Goal: Task Accomplishment & Management: Manage account settings

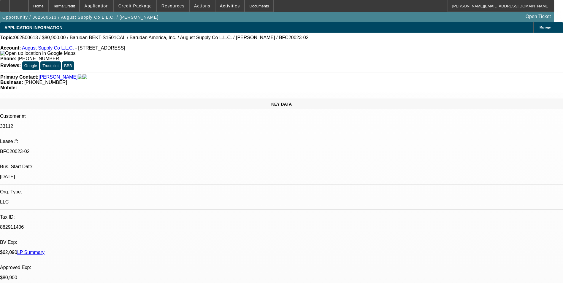
select select "0"
select select "2"
select select "0.1"
select select "4"
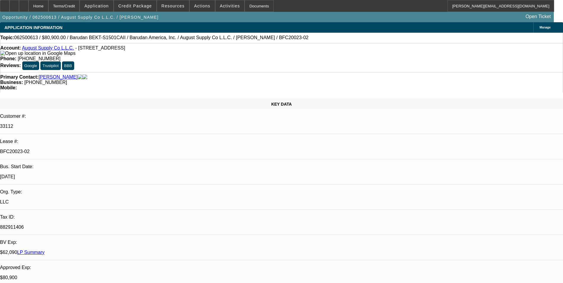
select select "0"
select select "2"
select select "0.1"
select select "4"
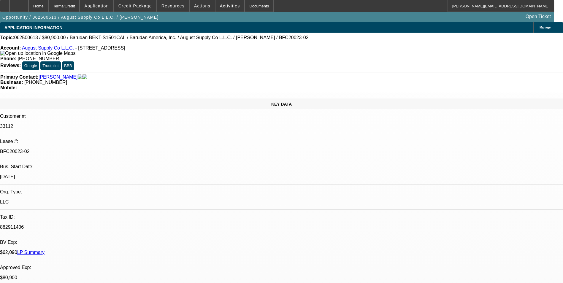
select select "0"
select select "2"
select select "0.1"
select select "4"
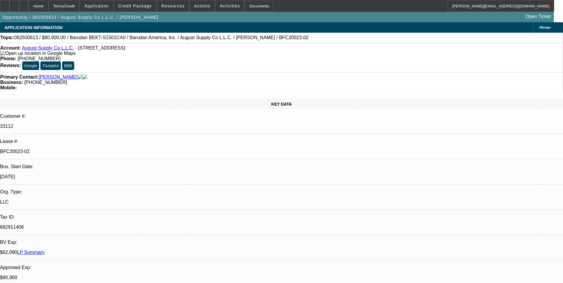
select select "0"
select select "2"
select select "0.1"
select select "4"
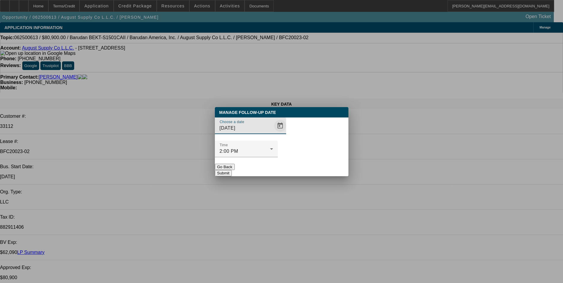
click at [273, 133] on span "Open calendar" at bounding box center [280, 126] width 14 height 14
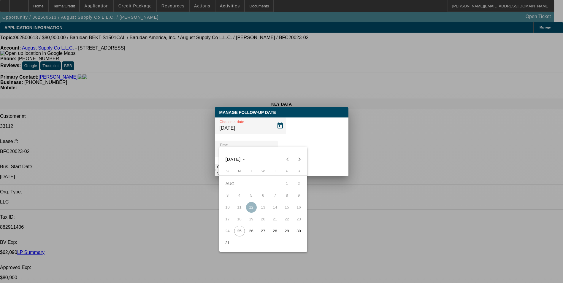
click at [253, 233] on span "26" at bounding box center [251, 231] width 11 height 11
type input "8/26/2025"
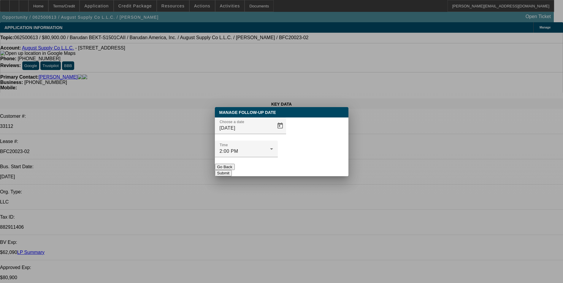
click at [232, 170] on button "Submit" at bounding box center [223, 173] width 17 height 6
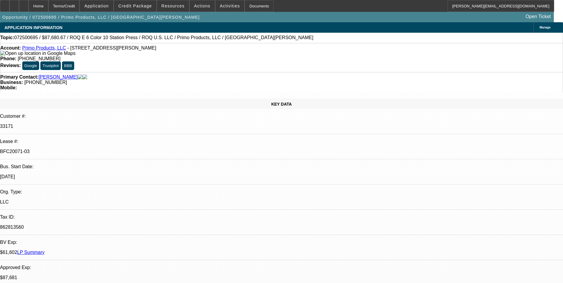
select select "0"
select select "2"
select select "0.1"
select select "4"
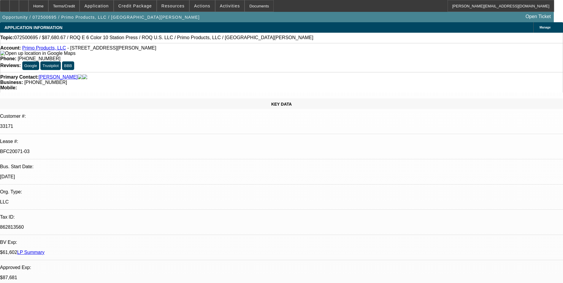
select select "0"
select select "2"
select select "0.1"
select select "4"
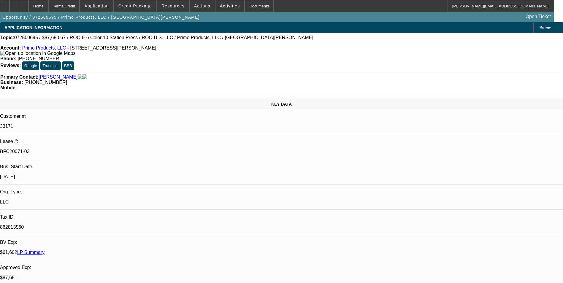
select select "0"
select select "2"
select select "0.1"
select select "4"
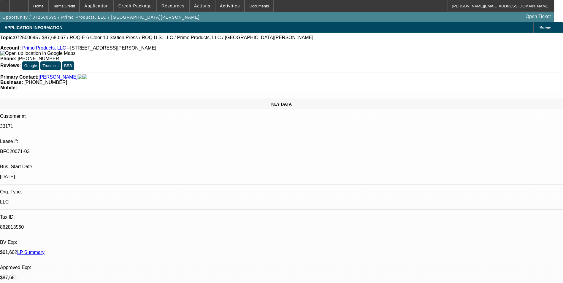
select select "0"
select select "2"
select select "0.1"
select select "4"
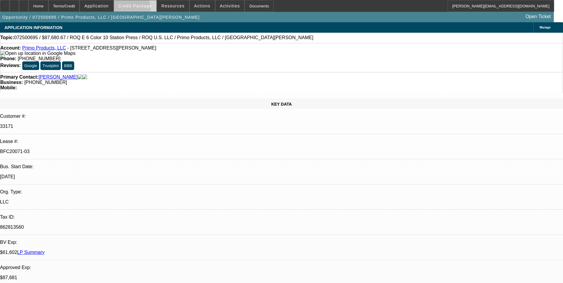
click at [130, 11] on span at bounding box center [135, 6] width 42 height 14
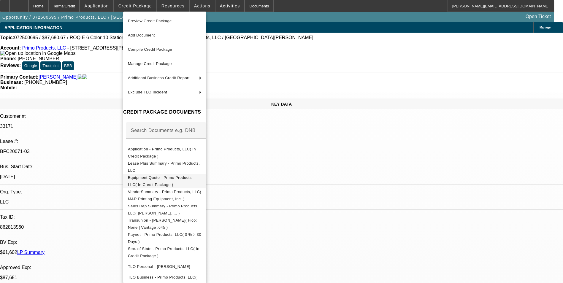
click at [177, 176] on span "Equipment Quote - Primo Products, LLC( In Credit Package )" at bounding box center [165, 181] width 74 height 14
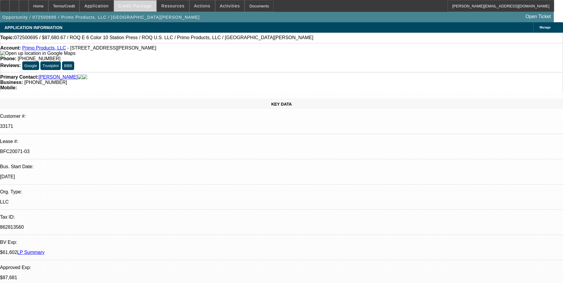
click at [147, 5] on span "Credit Package" at bounding box center [135, 6] width 34 height 5
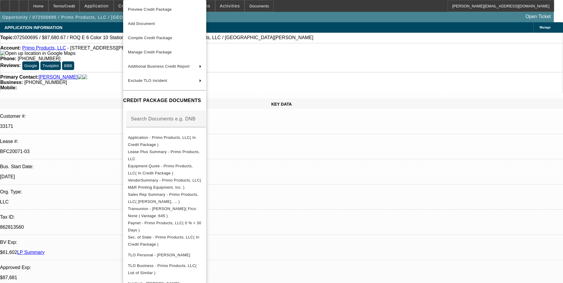
drag, startPoint x: 327, startPoint y: 170, endPoint x: 469, endPoint y: 67, distance: 175.6
click at [327, 167] on div at bounding box center [281, 141] width 563 height 283
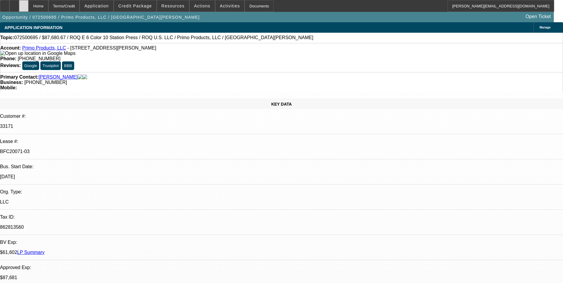
click at [24, 4] on icon at bounding box center [24, 4] width 0 height 0
select select "0"
select select "2"
select select "0.1"
select select "0"
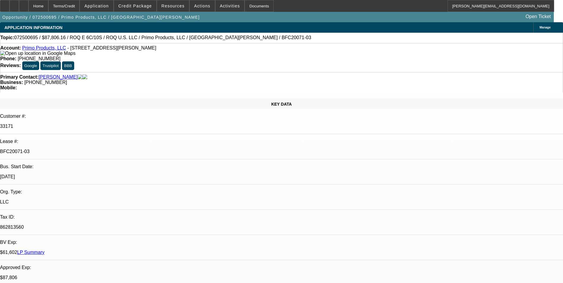
select select "2"
select select "0.1"
select select "0"
select select "2"
select select "0.1"
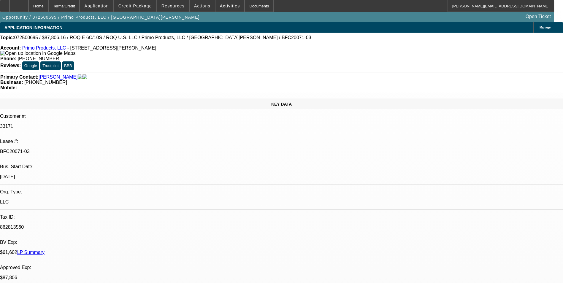
select select "0"
select select "2"
select select "0.1"
select select "1"
select select "2"
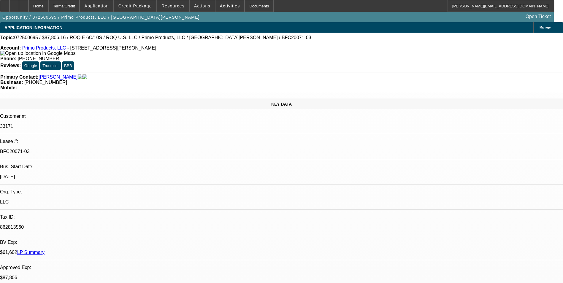
select select "4"
select select "1"
select select "2"
select select "4"
select select "1"
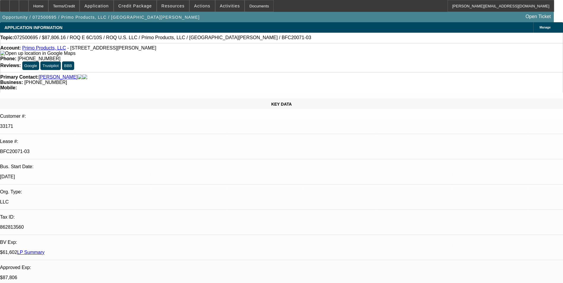
select select "2"
select select "4"
select select "1"
select select "2"
select select "4"
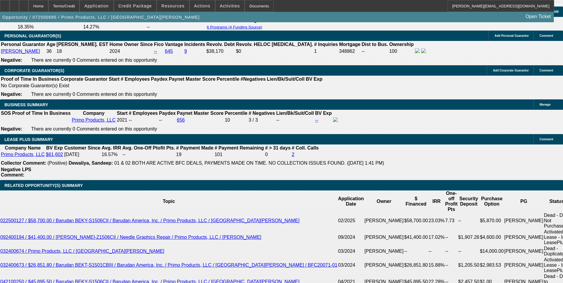
scroll to position [920, 0]
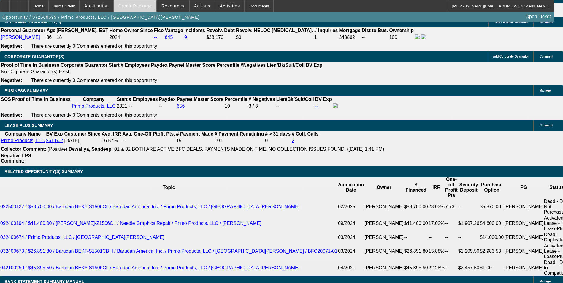
click at [136, 6] on span "Credit Package" at bounding box center [135, 6] width 34 height 5
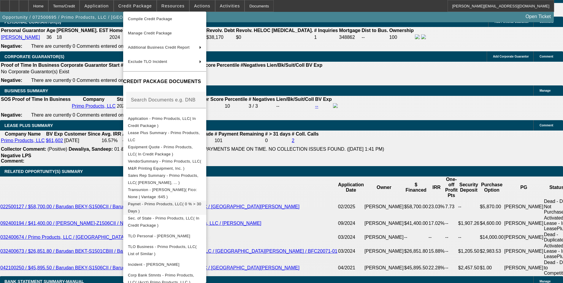
scroll to position [53, 0]
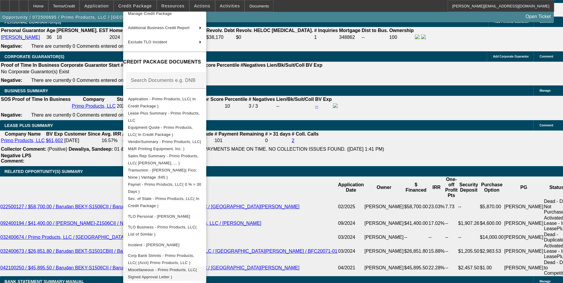
click at [197, 269] on span "Miscellaneous - Primo Products, LLC( Signed Approval Letter )" at bounding box center [162, 274] width 69 height 12
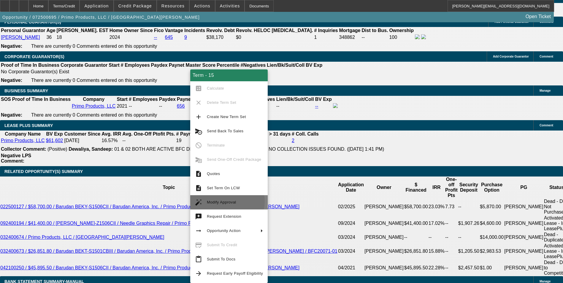
click at [227, 202] on span "Modify Approval" at bounding box center [221, 202] width 29 height 4
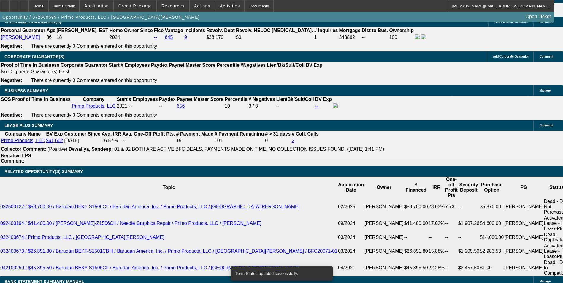
select select "0"
select select "2"
select select "0.1"
select select "4"
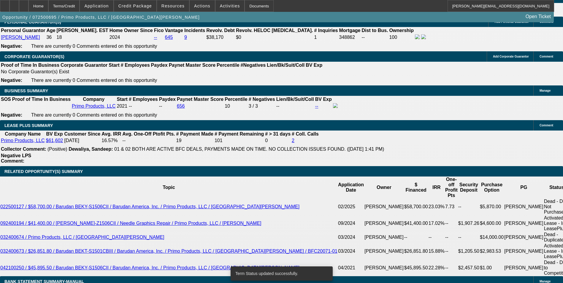
select select "0"
select select "2"
select select "0.1"
select select "4"
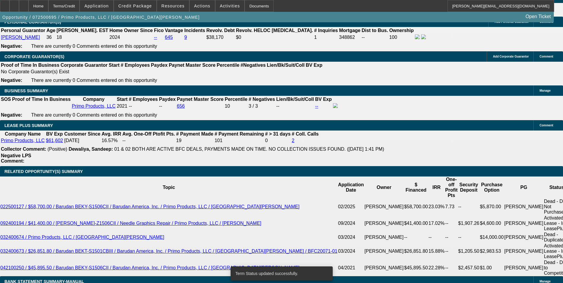
select select "0"
select select "2"
select select "0.1"
select select "4"
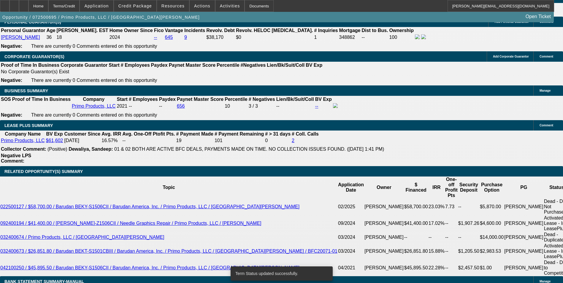
select select "0"
select select "2"
select select "0.1"
select select "4"
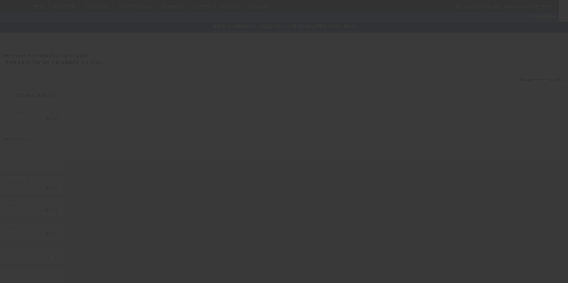
type input "$94,022.71"
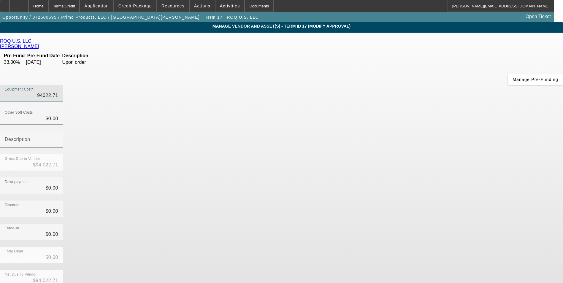
drag, startPoint x: 333, startPoint y: 51, endPoint x: 487, endPoint y: 61, distance: 154.4
click at [487, 61] on app-vendor-asset-manage "MANAGE VENDOR AND ASSET(S) - Term ID 17 (Modify Approval) Remove Vendor ROQ U.S…" at bounding box center [281, 191] width 563 height 338
type input "9"
type input "$9.00"
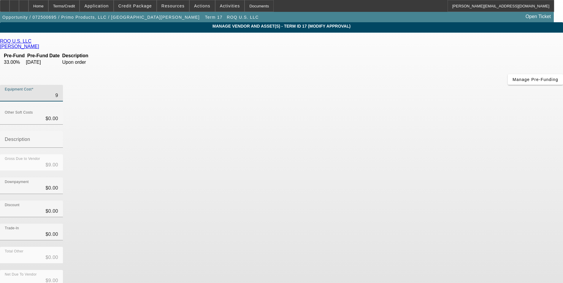
type input "93"
type input "$93.00"
type input "936"
type input "$936.00"
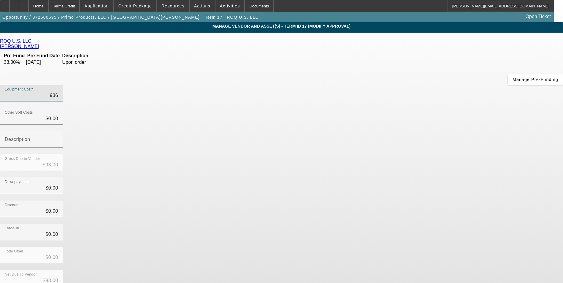
type input "$936.00"
type input "9362"
type input "$9,362.00"
type input "93622"
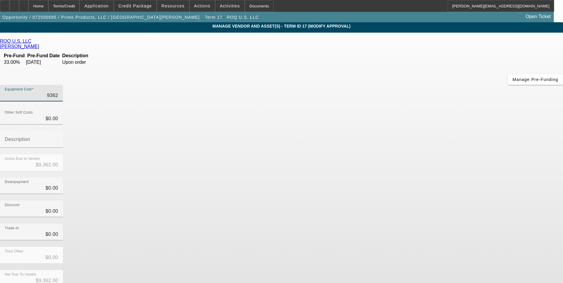
type input "$93,622.00"
type input "93622.7"
type input "$93,622.70"
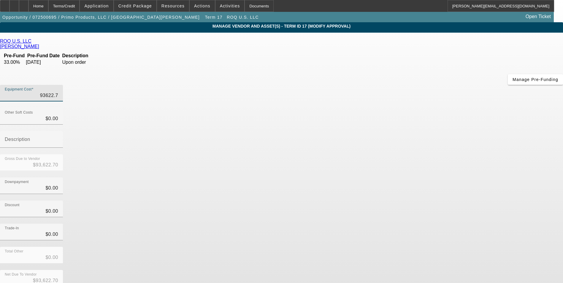
type input "93622.71"
type input "$93,622.71"
click at [436, 201] on div "Discount $0.00" at bounding box center [281, 212] width 563 height 23
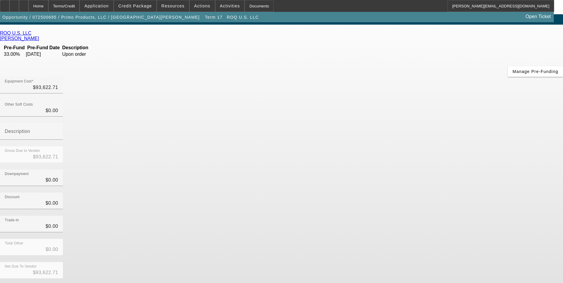
scroll to position [22, 0]
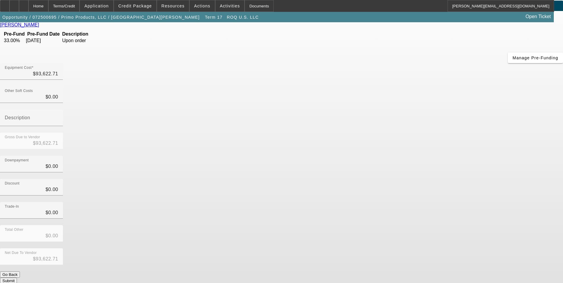
click at [17, 278] on button "Submit" at bounding box center [8, 281] width 17 height 6
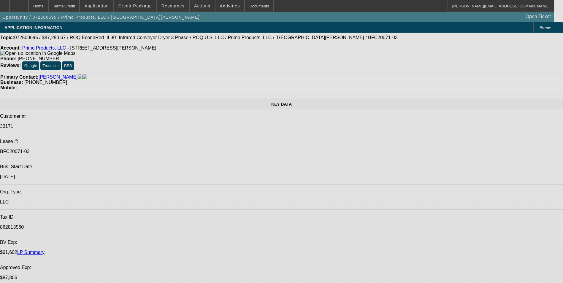
select select "0"
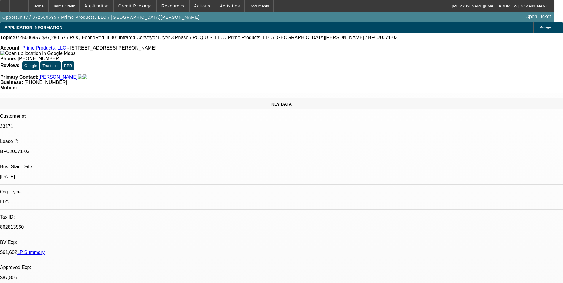
select select "2"
select select "0.1"
select select "4"
select select "0"
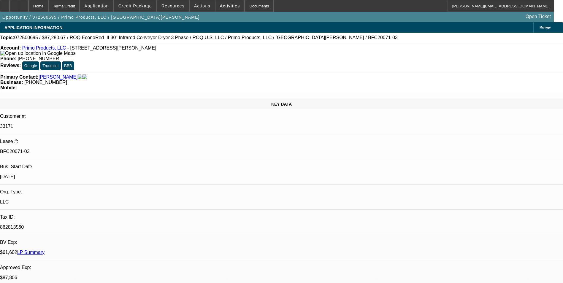
select select "2"
select select "0.1"
select select "4"
select select "0"
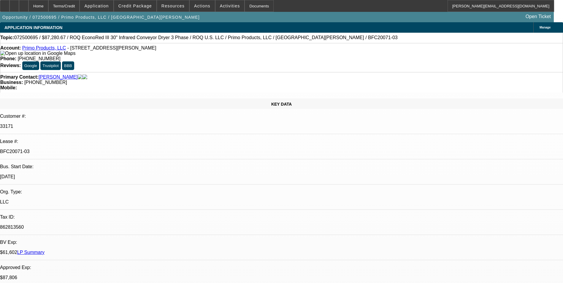
select select "2"
select select "0.1"
select select "4"
select select "0"
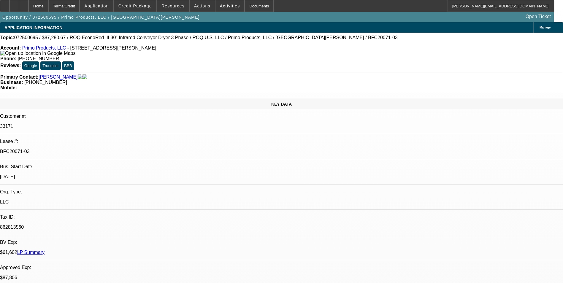
select select "2"
select select "0.1"
select select "4"
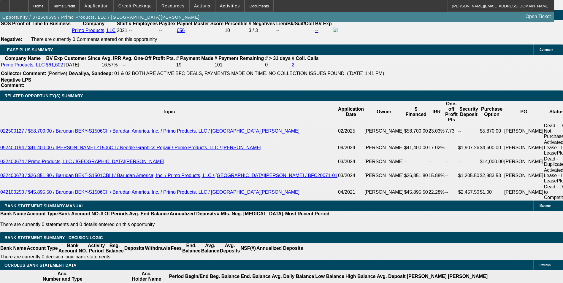
scroll to position [1009, 0]
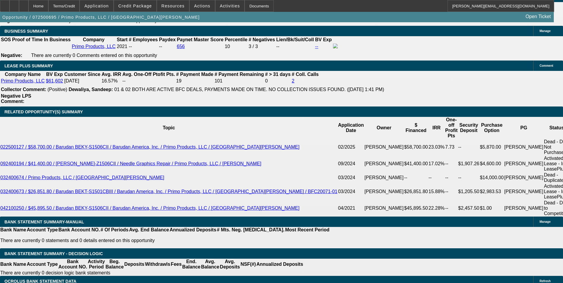
scroll to position [980, 0]
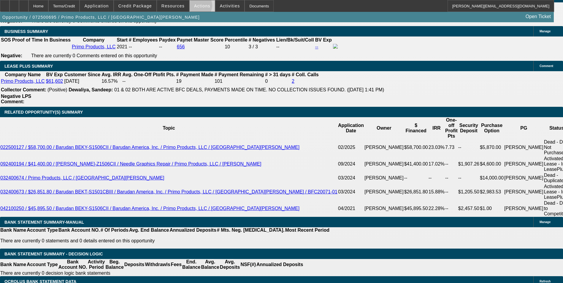
click at [194, 7] on span "Actions" at bounding box center [202, 6] width 16 height 5
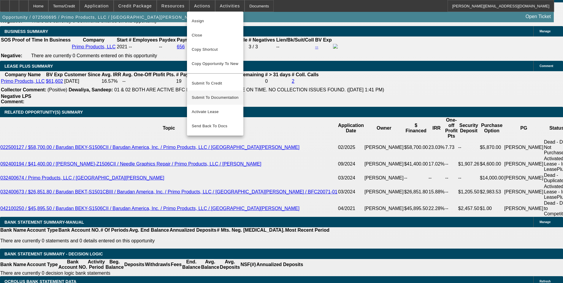
click at [228, 94] on span "Submit To Documentation" at bounding box center [215, 97] width 47 height 7
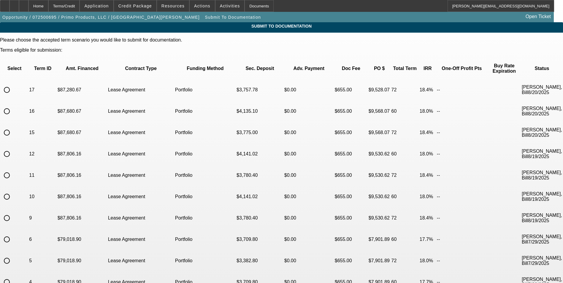
click at [13, 84] on input "radio" at bounding box center [7, 90] width 12 height 12
radio input "true"
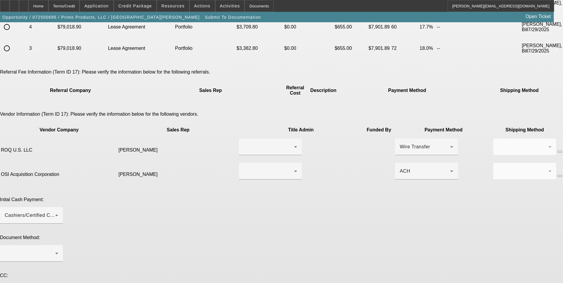
scroll to position [267, 0]
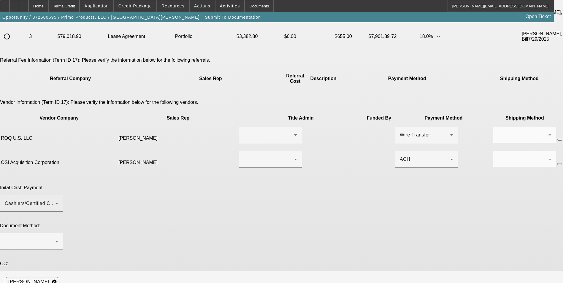
click at [55, 200] on div "Cashiers/Certified Check" at bounding box center [30, 203] width 50 height 7
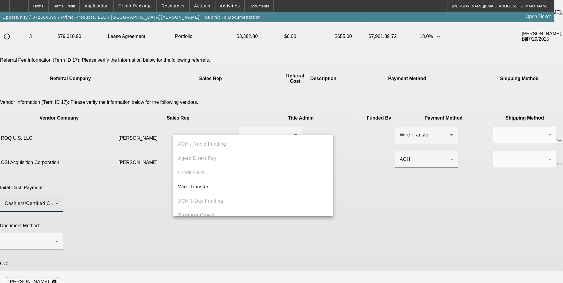
scroll to position [20, 0]
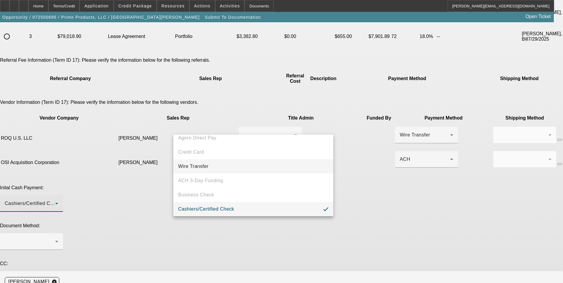
click at [229, 164] on mat-option "Wire Transfer" at bounding box center [253, 166] width 160 height 14
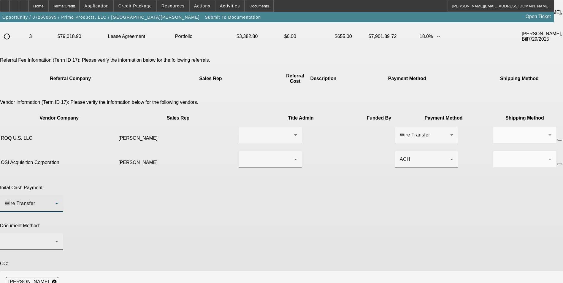
click at [58, 233] on div at bounding box center [31, 241] width 53 height 17
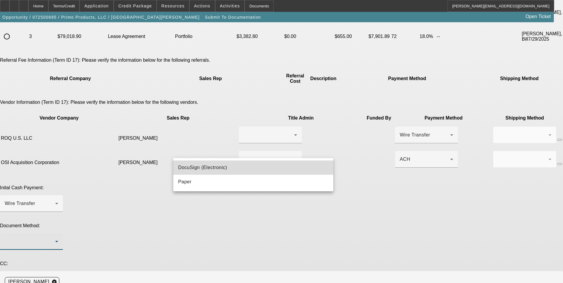
click at [241, 168] on mat-option "DocuSign (Electronic)" at bounding box center [253, 168] width 160 height 14
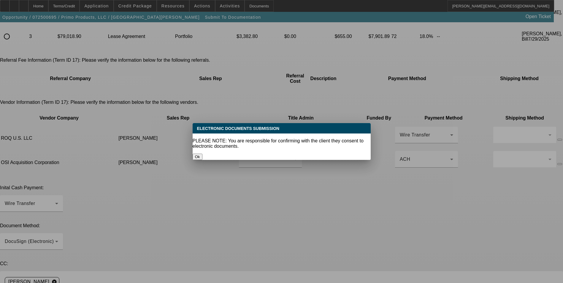
click at [202, 154] on button "Ok" at bounding box center [198, 157] width 10 height 6
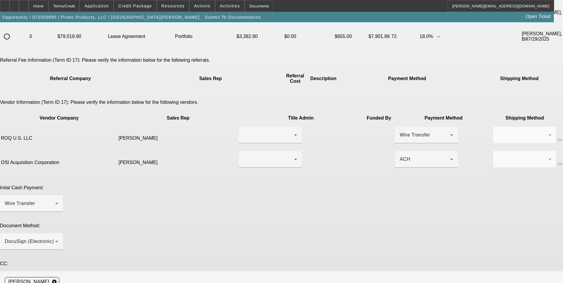
scroll to position [267, 0]
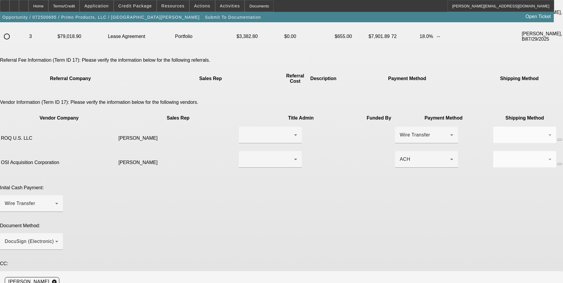
scroll to position [6, 0]
drag, startPoint x: 281, startPoint y: 202, endPoint x: 284, endPoint y: 204, distance: 4.0
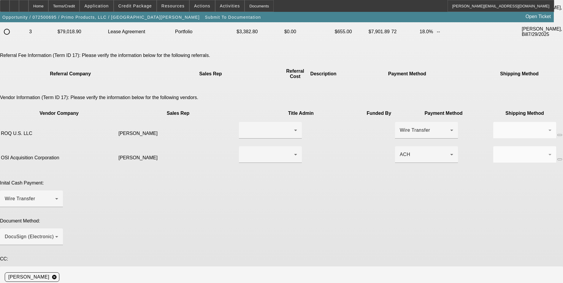
scroll to position [273, 0]
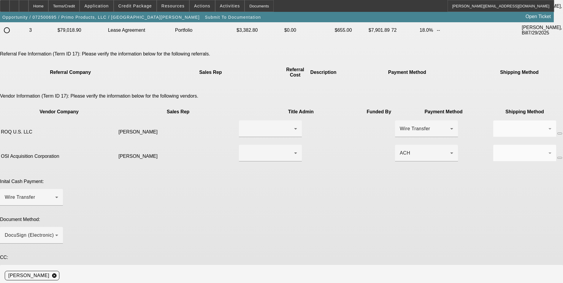
type textarea "This deal was already in docs and PO's/prefunding have been issued. There has b…"
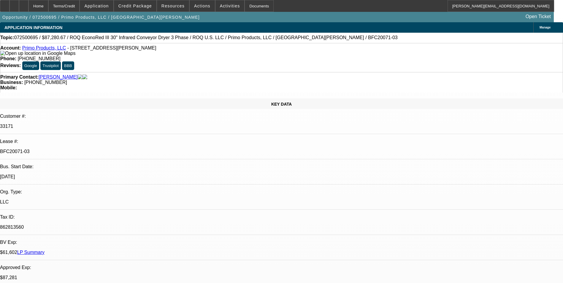
select select "0"
select select "2"
select select "0.1"
select select "4"
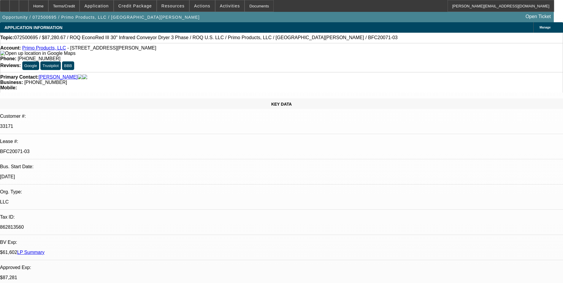
select select "0"
select select "2"
select select "0.1"
select select "4"
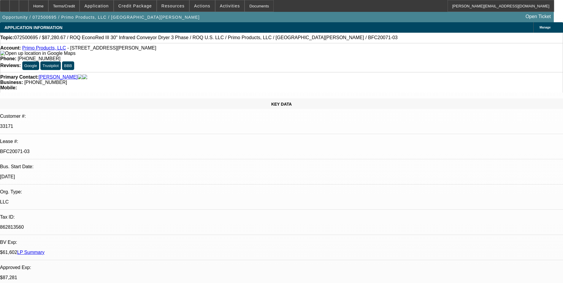
select select "0"
select select "2"
select select "0.1"
select select "4"
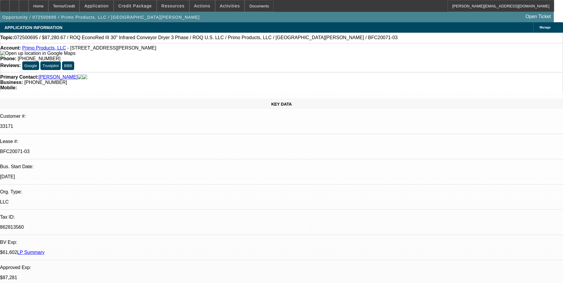
select select "0"
select select "2"
select select "0.1"
select select "4"
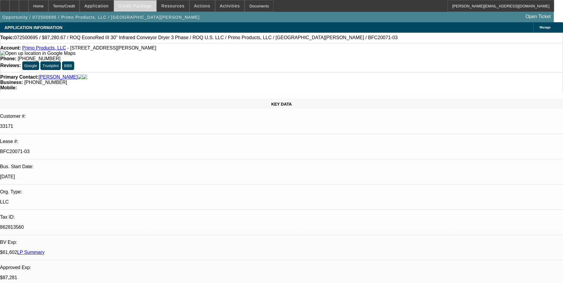
click at [143, 7] on span "Credit Package" at bounding box center [135, 6] width 34 height 5
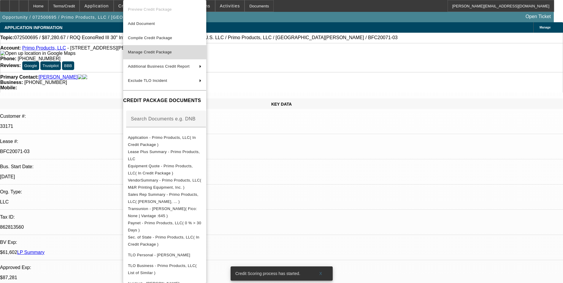
click at [166, 52] on span "Manage Credit Package" at bounding box center [150, 52] width 44 height 4
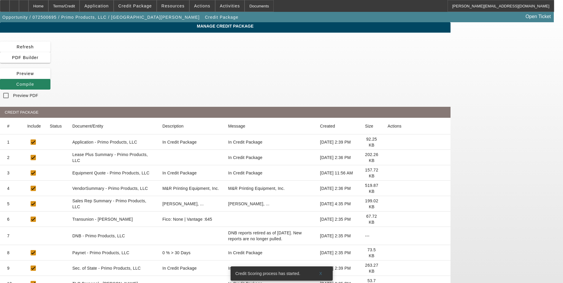
click at [388, 173] on icon at bounding box center [388, 173] width 0 height 0
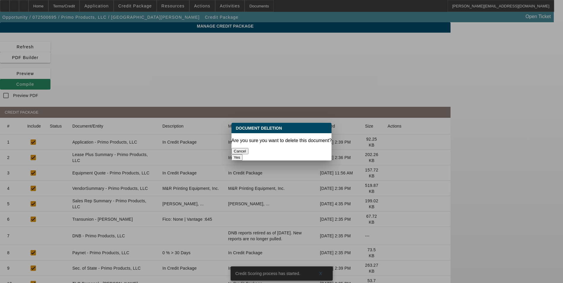
click at [243, 154] on button "Yes" at bounding box center [237, 157] width 11 height 6
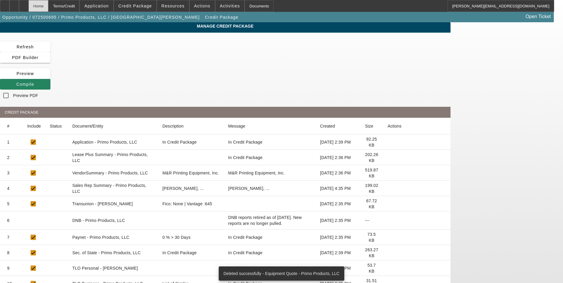
click at [48, 6] on div "Home" at bounding box center [38, 6] width 20 height 12
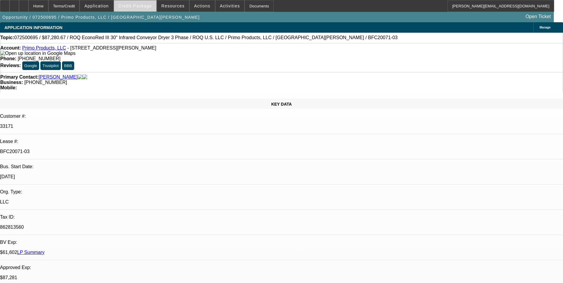
select select "0"
select select "2"
select select "0.1"
select select "4"
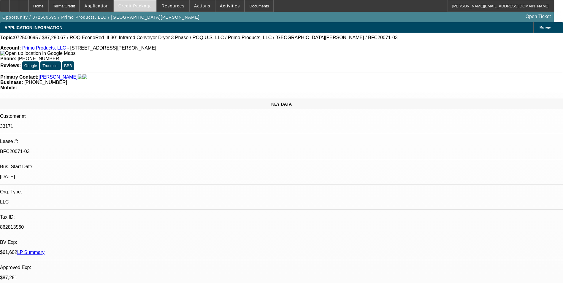
select select "0"
select select "2"
select select "0.1"
select select "4"
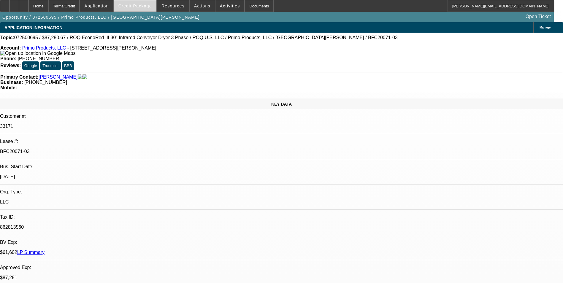
select select "0"
select select "2"
select select "0.1"
select select "4"
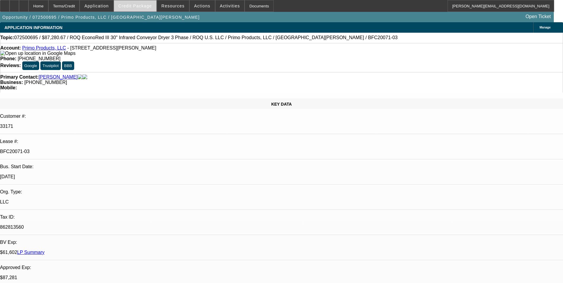
select select "0"
select select "2"
select select "0.1"
select select "4"
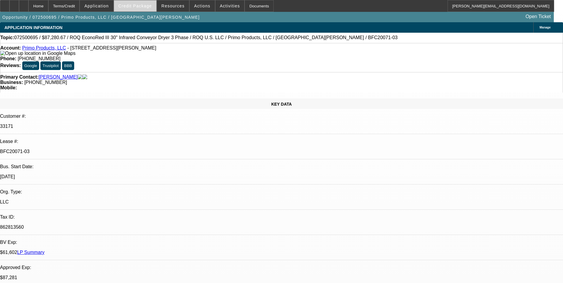
click at [145, 5] on span "Credit Package" at bounding box center [135, 6] width 34 height 5
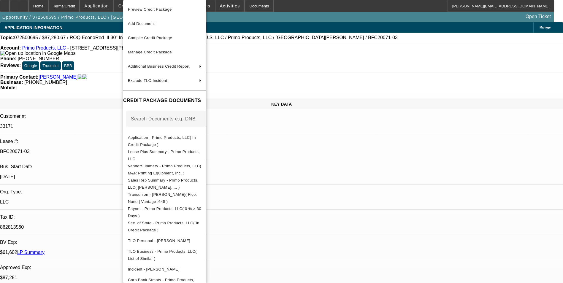
click at [306, 172] on div at bounding box center [281, 141] width 563 height 283
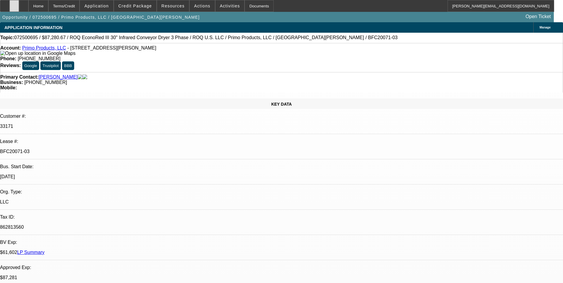
click at [19, 7] on div at bounding box center [13, 6] width 9 height 12
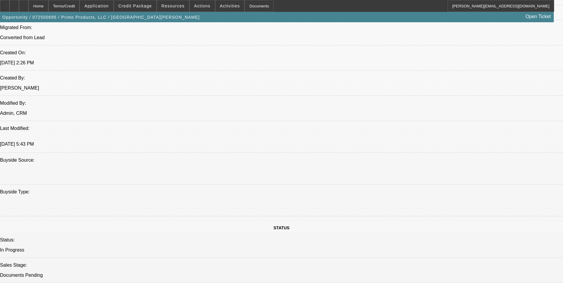
scroll to position [475, 0]
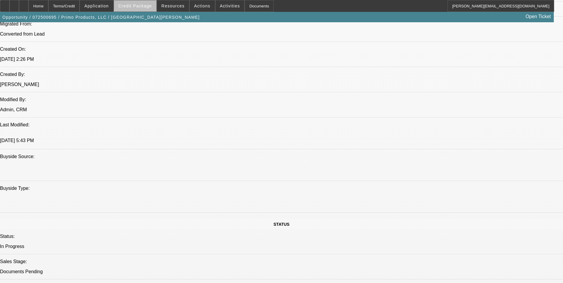
click at [146, 4] on span "Credit Package" at bounding box center [135, 6] width 34 height 5
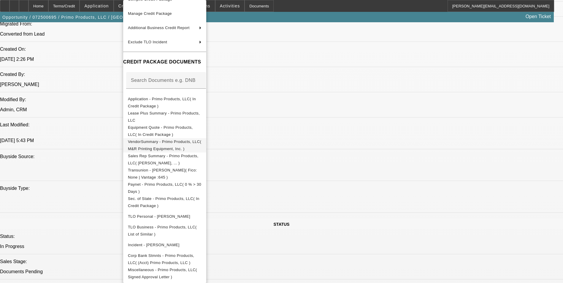
scroll to position [41, 0]
click at [202, 124] on span "Equipment Quote - Primo Products, LLC( In Credit Package )" at bounding box center [165, 131] width 74 height 14
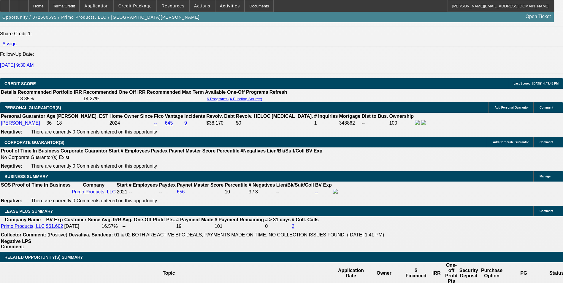
scroll to position [950, 0]
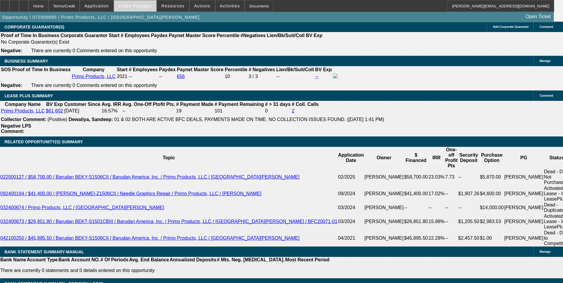
click at [135, 4] on span "Credit Package" at bounding box center [135, 6] width 34 height 5
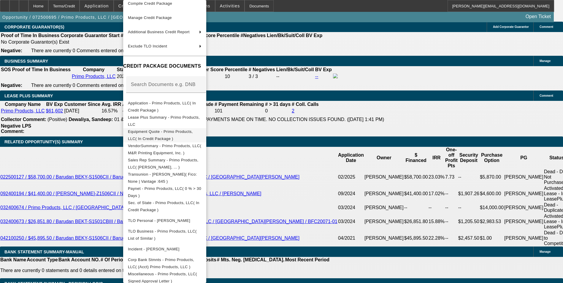
scroll to position [41, 0]
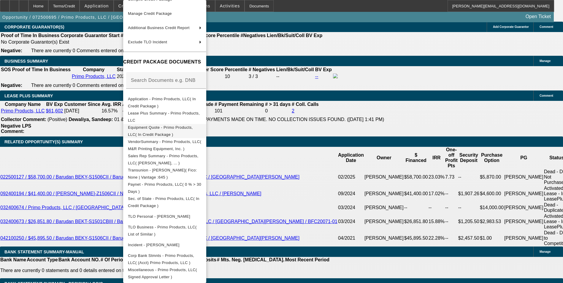
click at [191, 126] on span "Equipment Quote - Primo Products, LLC( In Credit Package )" at bounding box center [160, 131] width 65 height 12
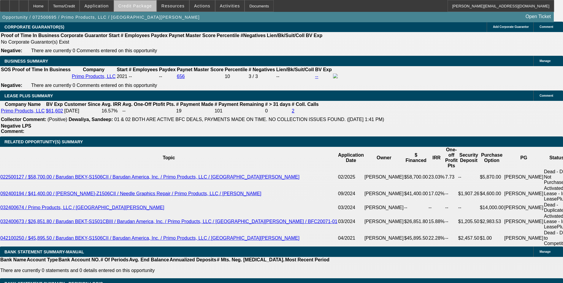
click at [148, 4] on span "Credit Package" at bounding box center [135, 6] width 34 height 5
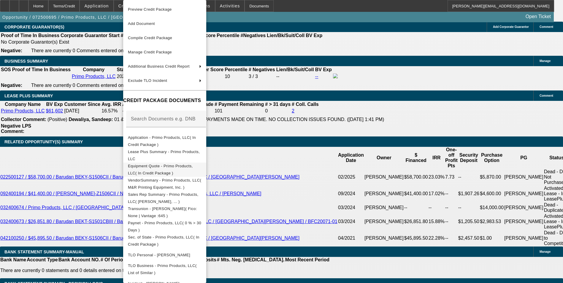
click at [193, 168] on span "Equipment Quote - Primo Products, LLC( In Credit Package )" at bounding box center [160, 170] width 65 height 12
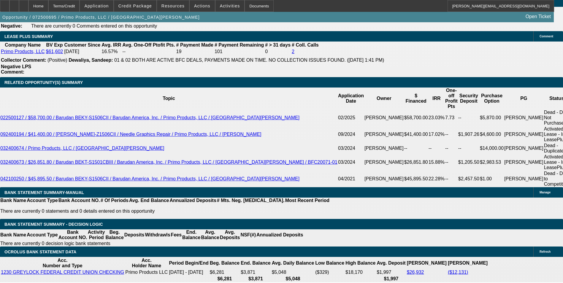
scroll to position [980, 0]
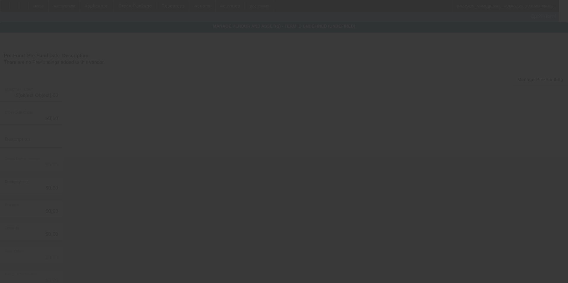
type input "$1,657.96"
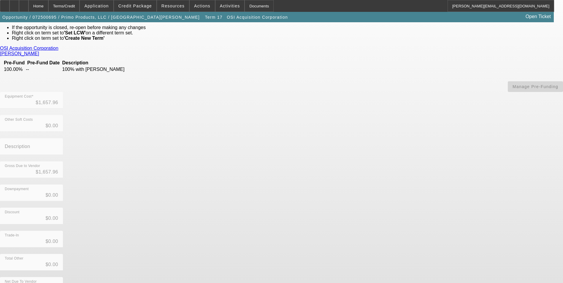
scroll to position [34, 0]
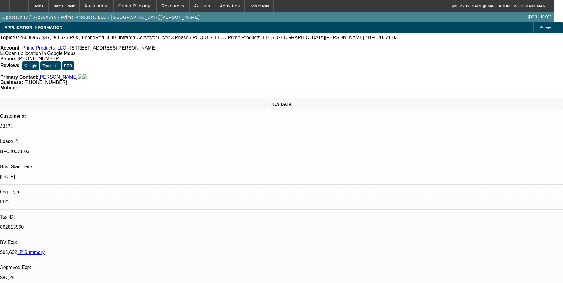
select select "0"
select select "2"
select select "0.1"
select select "4"
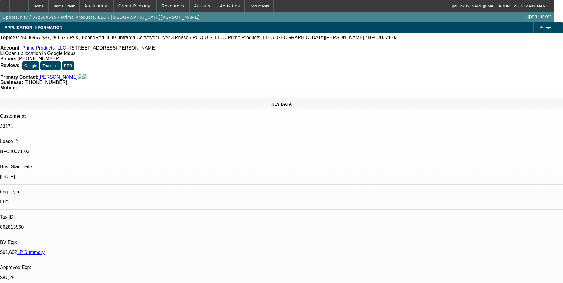
select select "0"
select select "2"
select select "0.1"
select select "4"
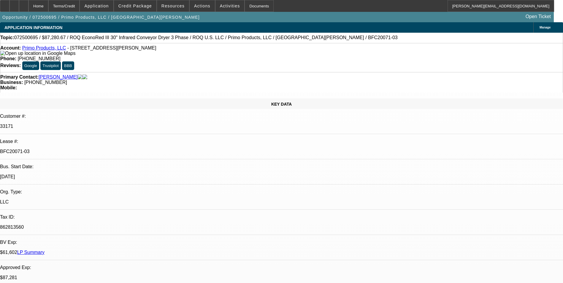
select select "0"
select select "2"
select select "0.1"
select select "4"
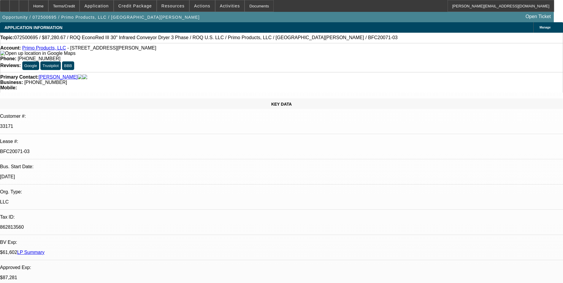
select select "0"
select select "2"
select select "0.1"
select select "4"
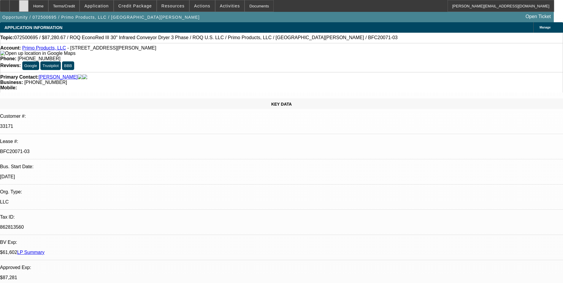
click at [28, 8] on div at bounding box center [23, 6] width 9 height 12
select select "0"
select select "2"
select select "0.1"
select select "0"
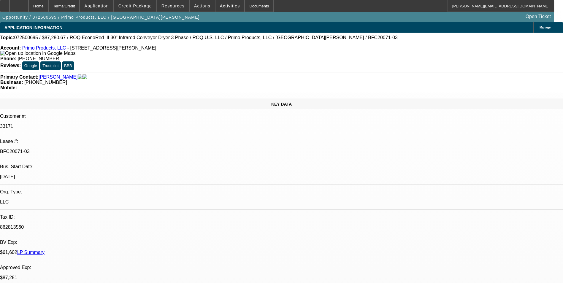
select select "2"
select select "0.1"
select select "0"
select select "2"
select select "0.1"
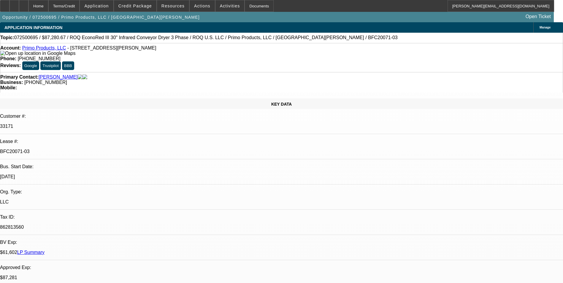
select select "0"
select select "2"
select select "0.1"
select select "1"
select select "2"
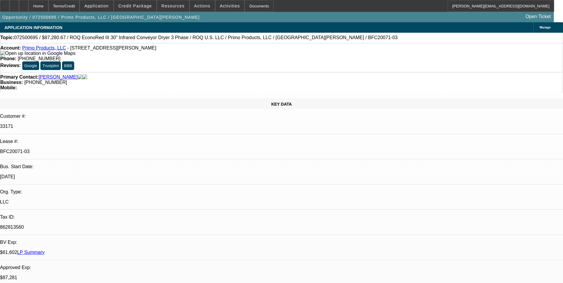
select select "4"
select select "1"
select select "2"
select select "4"
select select "1"
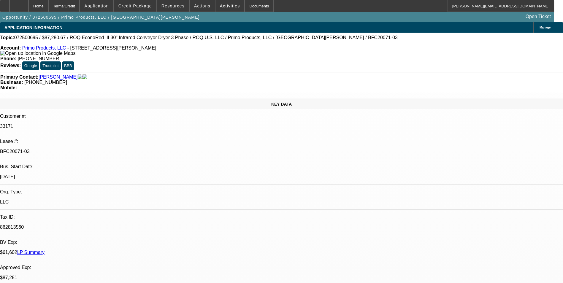
select select "2"
select select "4"
select select "1"
select select "2"
select select "4"
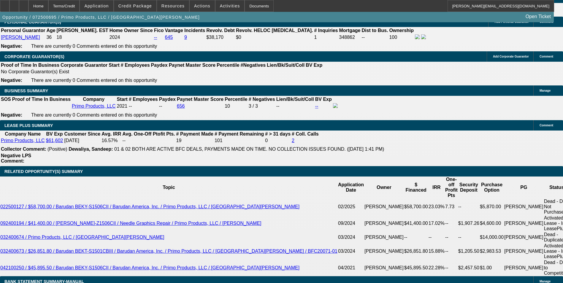
scroll to position [89, 0]
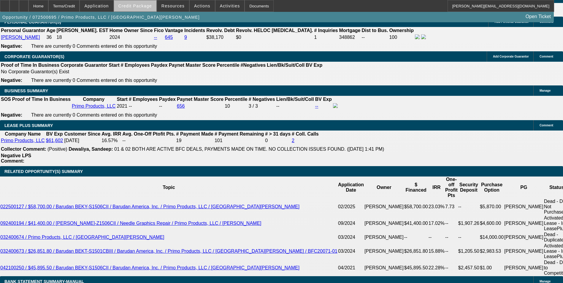
click at [151, 8] on span "Credit Package" at bounding box center [135, 6] width 34 height 5
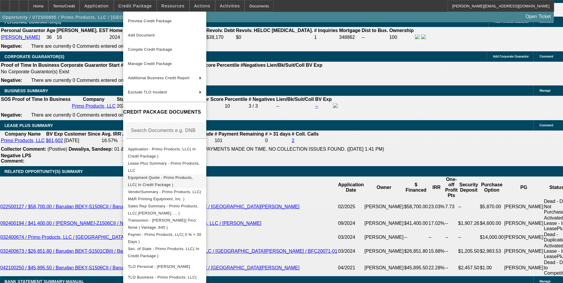
click at [193, 179] on span "Equipment Quote - Primo Products, LLC( In Credit Package )" at bounding box center [160, 181] width 65 height 12
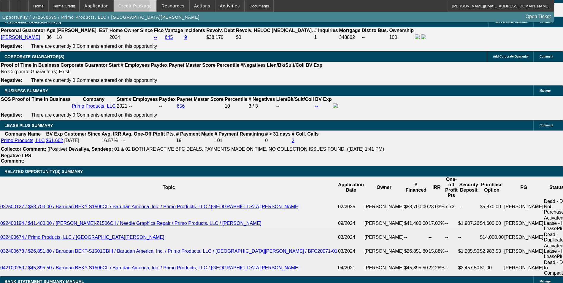
click at [134, 7] on span "Credit Package" at bounding box center [135, 6] width 34 height 5
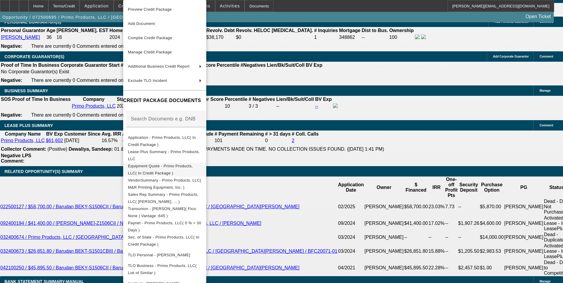
click at [206, 163] on button "Equipment Quote - Primo Products, LLC( In Credit Package )" at bounding box center [164, 170] width 83 height 14
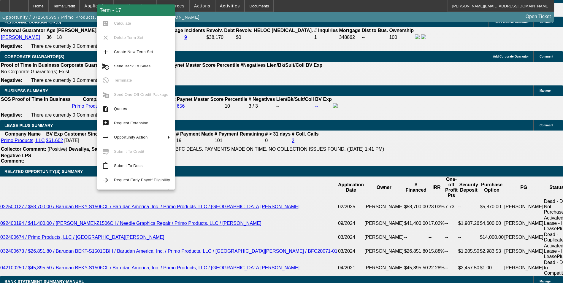
drag, startPoint x: 54, startPoint y: 199, endPoint x: 322, endPoint y: 136, distance: 275.5
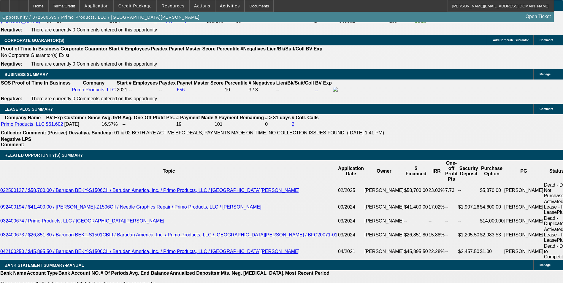
scroll to position [950, 0]
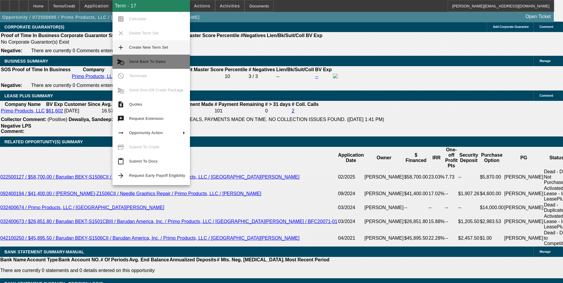
click at [170, 60] on span "Send Back To Sales" at bounding box center [157, 61] width 56 height 7
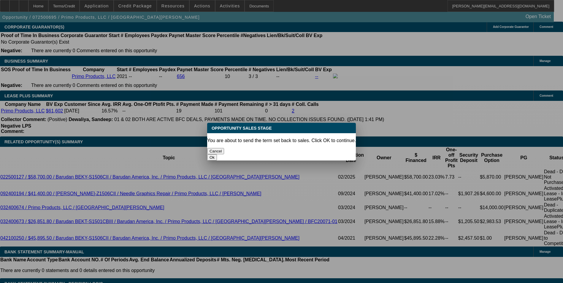
scroll to position [0, 0]
click at [217, 154] on button "Ok" at bounding box center [212, 157] width 10 height 6
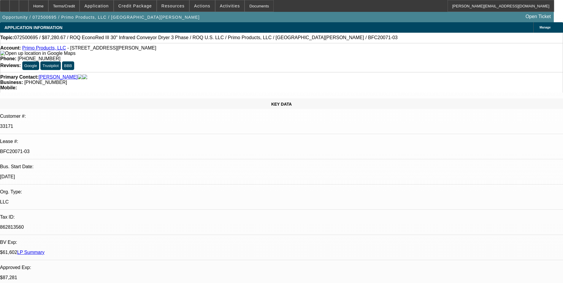
type textarea "Another change in the equipment cost"
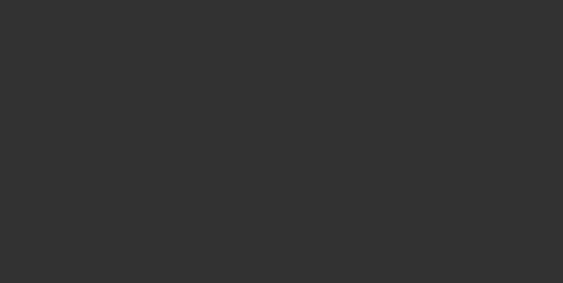
select select "0"
select select "2"
select select "0.1"
select select "4"
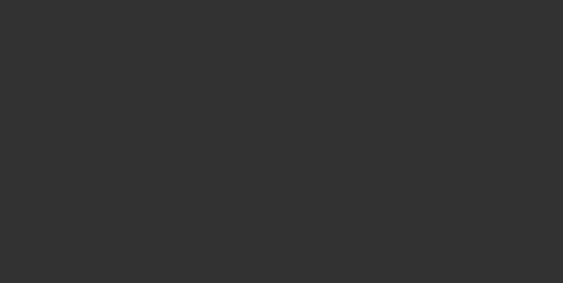
select select "0"
select select "2"
select select "0.1"
select select "4"
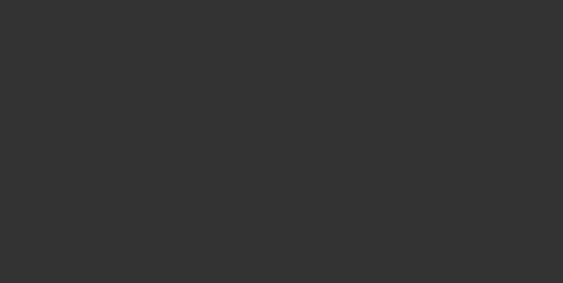
select select "0"
select select "2"
select select "0.1"
select select "4"
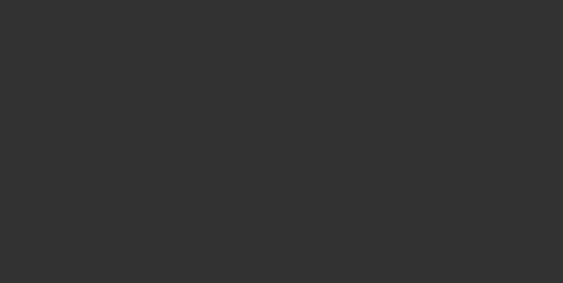
select select "0"
select select "2"
select select "0.1"
select select "4"
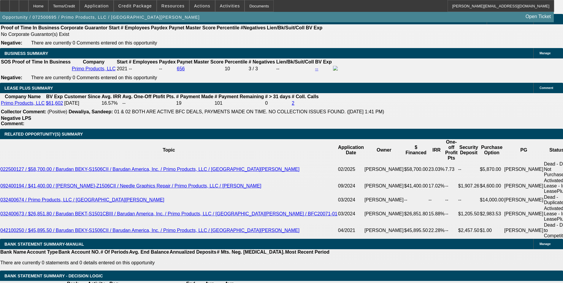
scroll to position [980, 0]
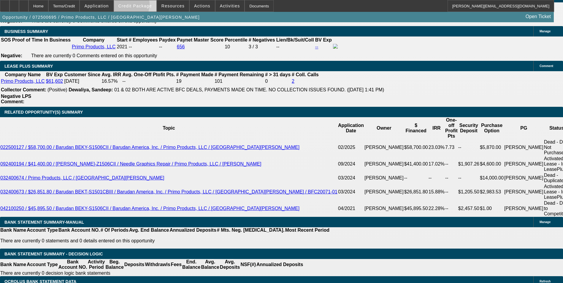
click at [137, 6] on span "Credit Package" at bounding box center [135, 6] width 34 height 5
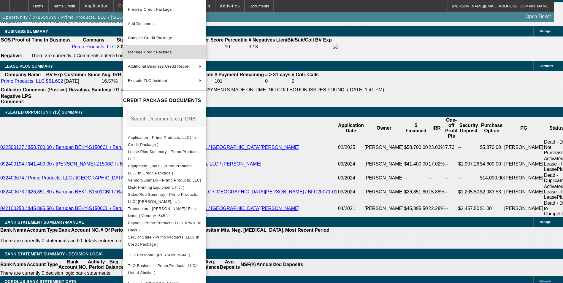
click at [172, 49] on span "Manage Credit Package" at bounding box center [165, 52] width 74 height 7
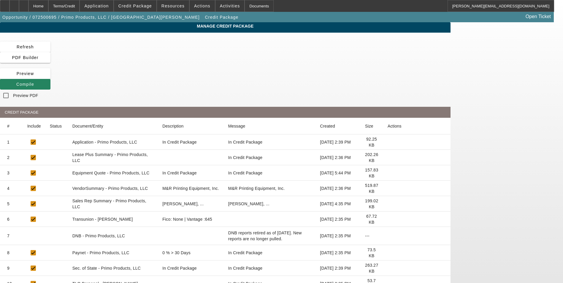
click at [388, 173] on icon at bounding box center [388, 173] width 0 height 0
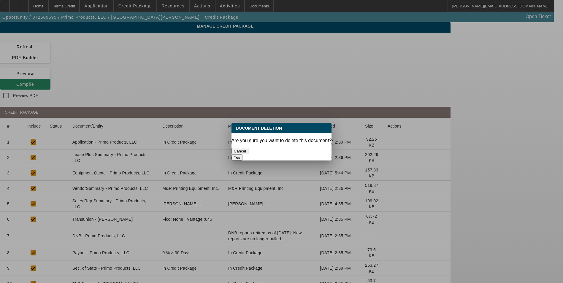
click at [243, 154] on button "Yes" at bounding box center [237, 157] width 11 height 6
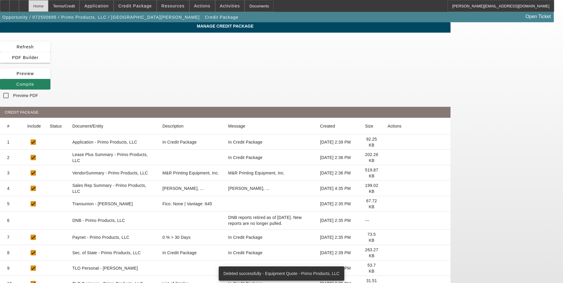
click at [48, 8] on div "Home" at bounding box center [38, 6] width 20 height 12
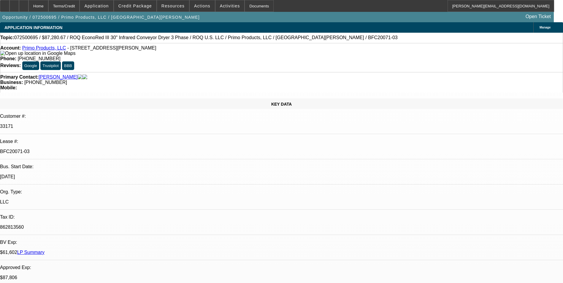
select select "0"
select select "2"
select select "0.1"
select select "4"
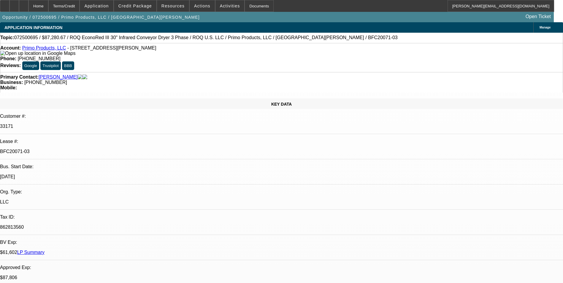
select select "0"
select select "2"
select select "0.1"
select select "4"
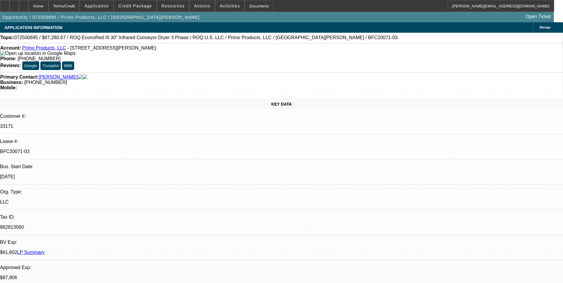
select select "0"
select select "2"
select select "0.1"
select select "4"
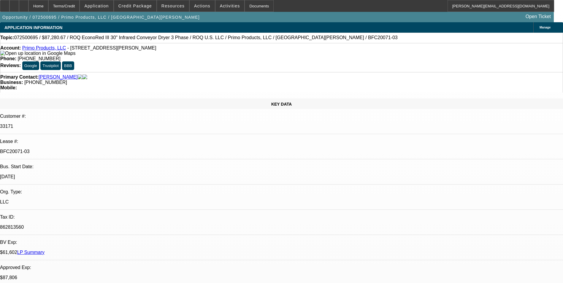
select select "0"
select select "2"
select select "0.1"
select select "4"
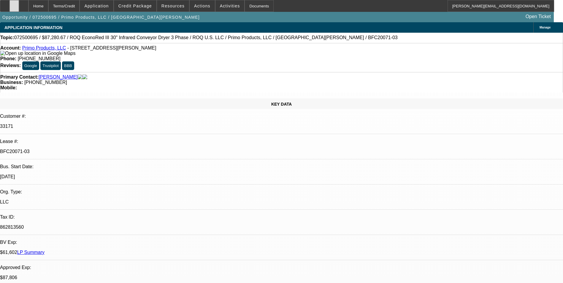
click at [14, 4] on icon at bounding box center [14, 4] width 0 height 0
click at [146, 6] on span "Credit Package" at bounding box center [135, 6] width 34 height 5
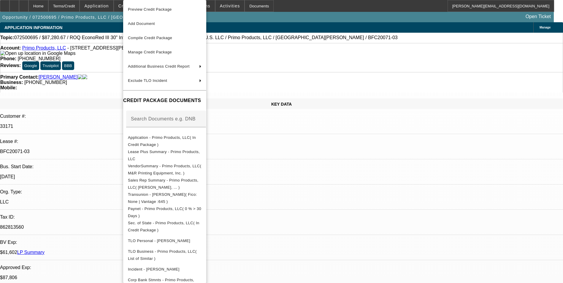
click at [307, 175] on div at bounding box center [281, 141] width 563 height 283
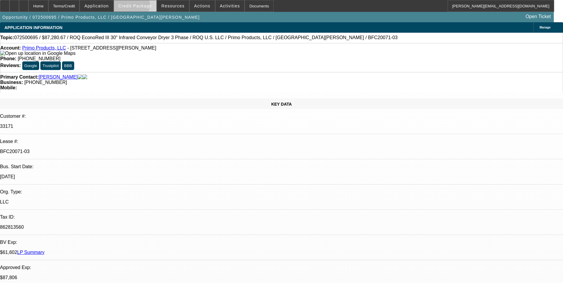
click at [140, 7] on span "Credit Package" at bounding box center [135, 6] width 34 height 5
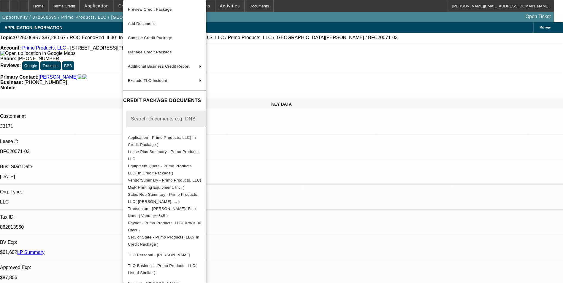
click at [169, 167] on span "Equipment Quote - Primo Products, LLC( In Credit Package )" at bounding box center [160, 170] width 65 height 12
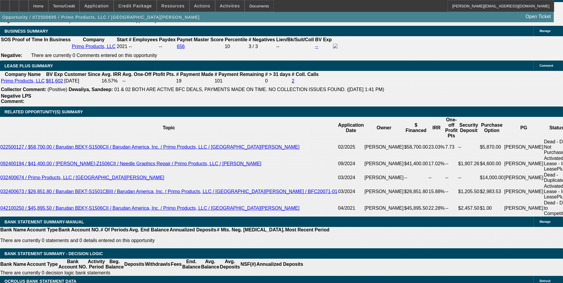
scroll to position [980, 0]
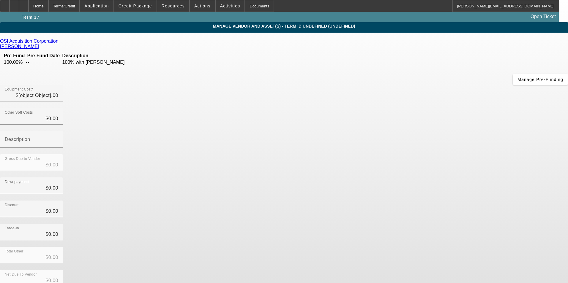
type input "$1,657.96"
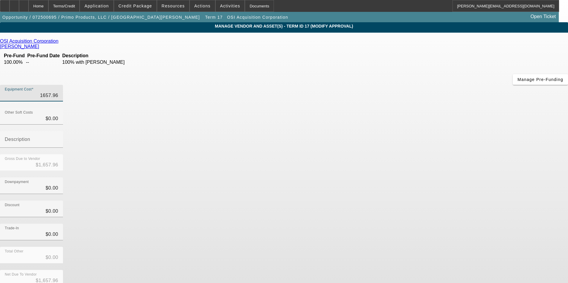
drag, startPoint x: 338, startPoint y: 50, endPoint x: 437, endPoint y: 49, distance: 99.5
click at [437, 85] on div "Equipment Cost 1657.96" at bounding box center [284, 96] width 568 height 23
type input "1"
type input "$1.00"
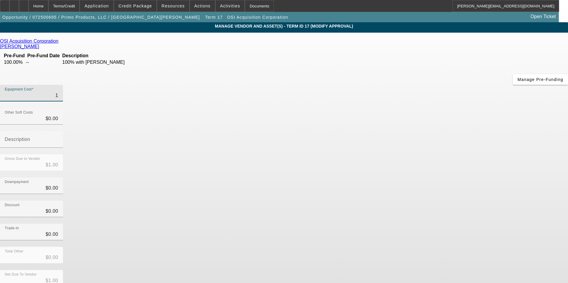
type input "16"
type input "$16.00"
type input "165"
type input "$165.00"
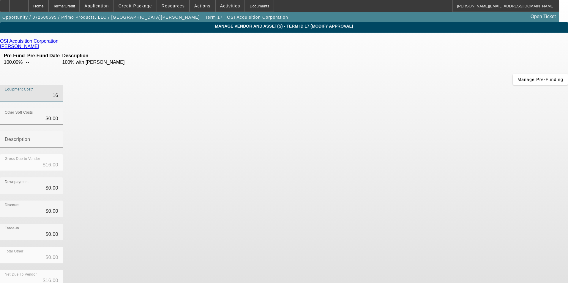
type input "$165.00"
type input "1656"
type input "$1,656.00"
type input "1656.09"
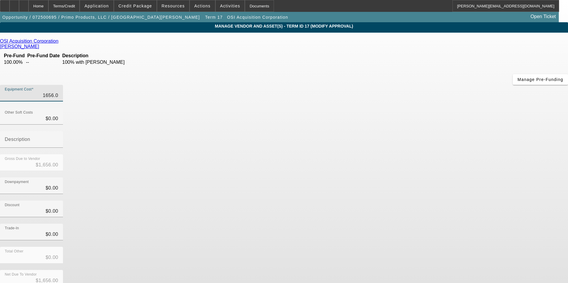
type input "$1,656.09"
click at [387, 201] on div "Discount $0.00" at bounding box center [284, 212] width 568 height 23
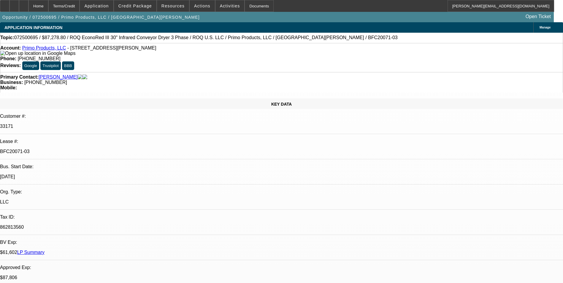
select select "0"
select select "2"
select select "0.1"
select select "4"
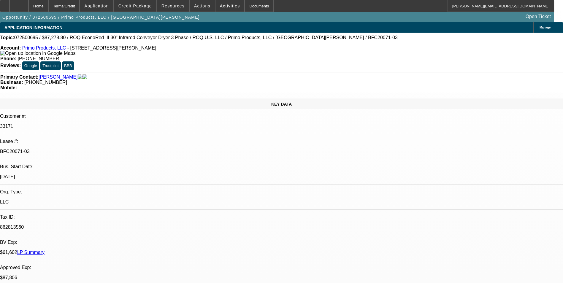
select select "0"
select select "2"
select select "0.1"
select select "4"
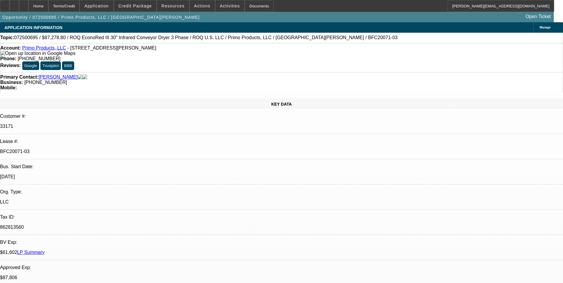
select select "0"
select select "2"
select select "0.1"
select select "4"
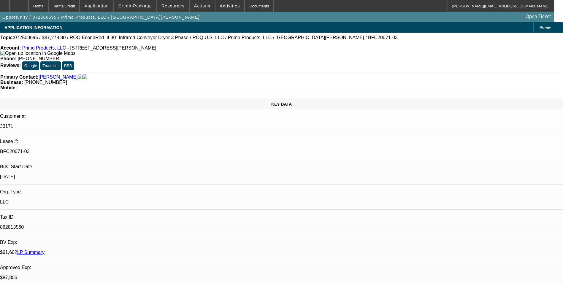
select select "0"
select select "2"
select select "0.1"
select select "4"
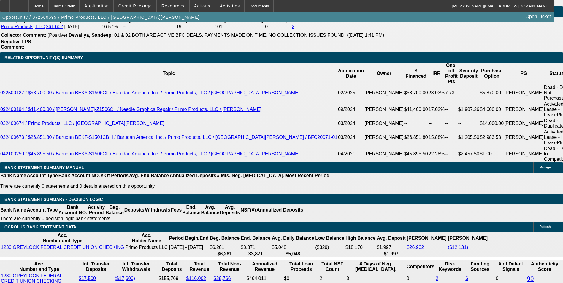
scroll to position [1039, 0]
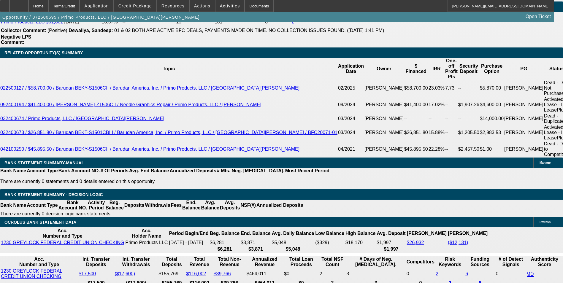
type input "1878.8"
type input "$3,757.60"
type input "UNKNOWN"
type input "1878.89"
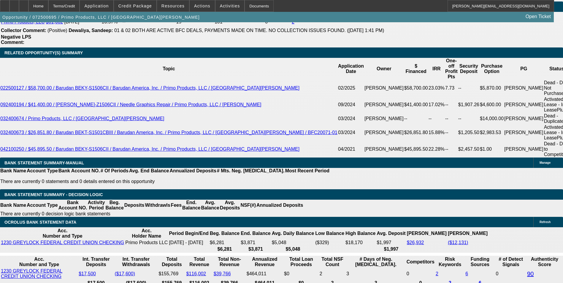
type input "$3,757.78"
type input "$1,878.89"
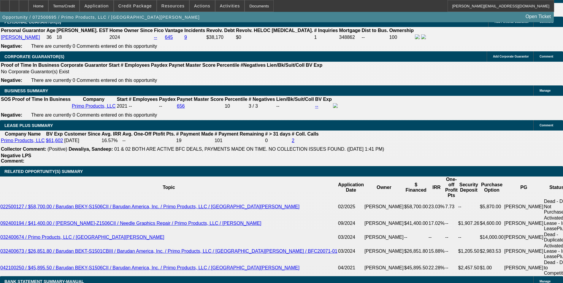
drag, startPoint x: 89, startPoint y: 114, endPoint x: 84, endPoint y: 120, distance: 7.3
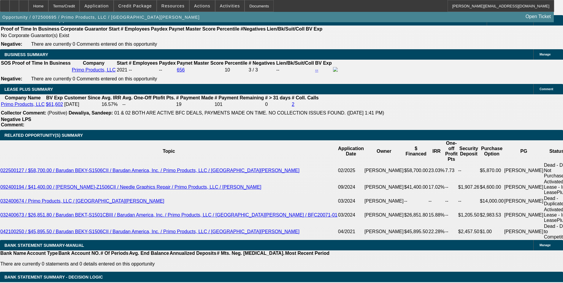
scroll to position [1009, 0]
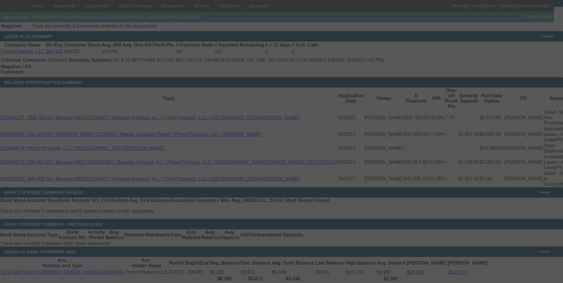
select select "0"
select select "2"
select select "0.1"
select select "4"
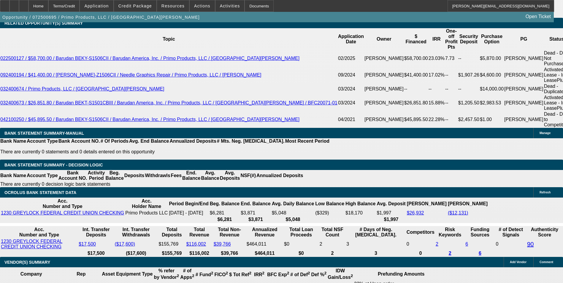
scroll to position [59, 5]
drag, startPoint x: 455, startPoint y: 242, endPoint x: 454, endPoint y: 210, distance: 31.8
copy td "This deal was already in docs and PO's/prefunding have been issued. There has b…"
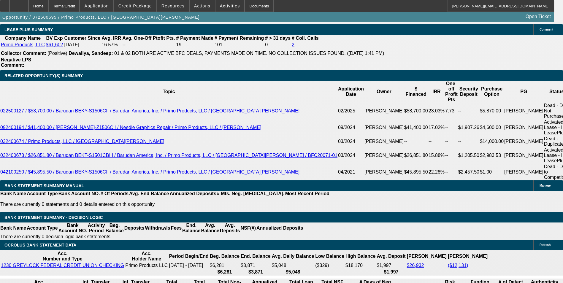
scroll to position [1009, 0]
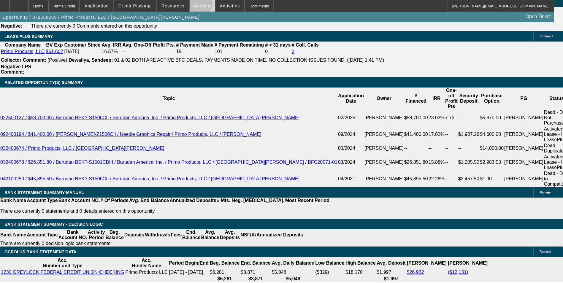
click at [198, 5] on span "Actions" at bounding box center [202, 6] width 16 height 5
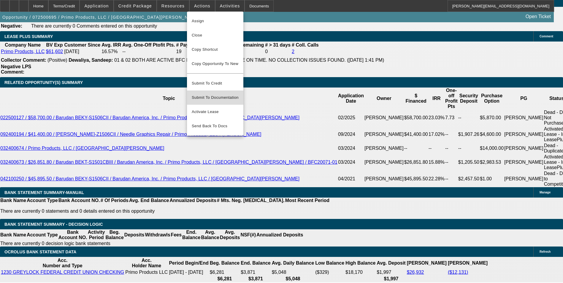
click at [213, 94] on span "Submit To Documentation" at bounding box center [215, 97] width 47 height 7
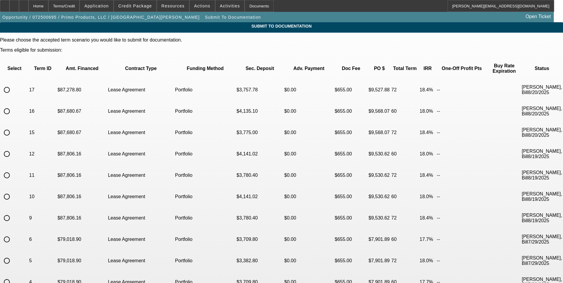
click at [13, 85] on input "radio" at bounding box center [7, 90] width 12 height 12
radio input "true"
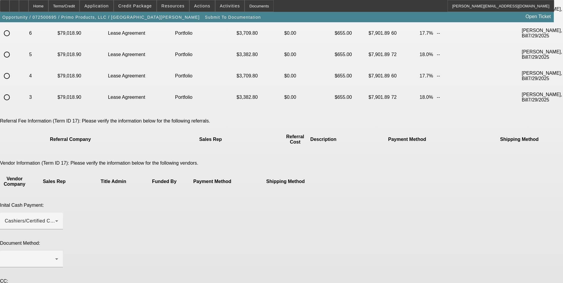
scroll to position [220, 0]
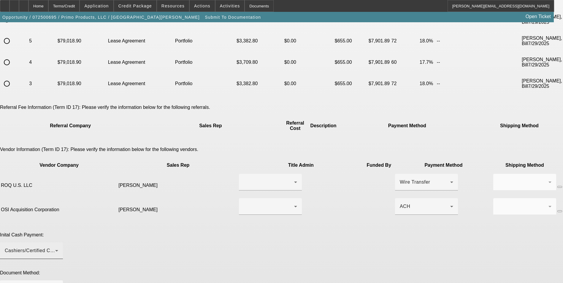
click at [55, 247] on div "Cashiers/Certified Check" at bounding box center [30, 250] width 50 height 7
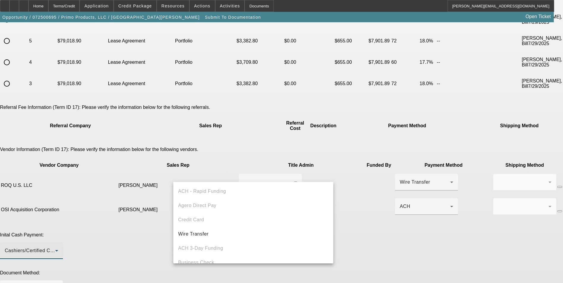
scroll to position [20, 0]
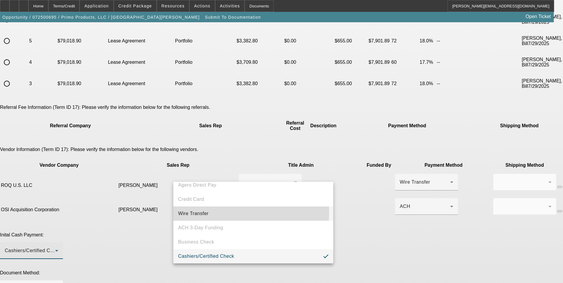
click at [200, 212] on span "Wire Transfer" at bounding box center [193, 213] width 31 height 7
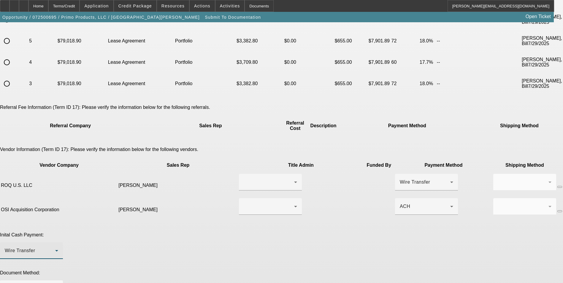
paste textarea "This deal was already in docs and PO's/prefunding have been issued. There has b…"
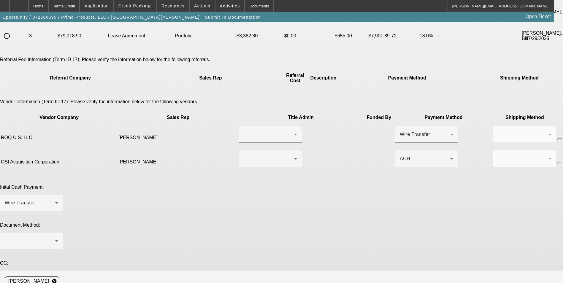
scroll to position [273, 0]
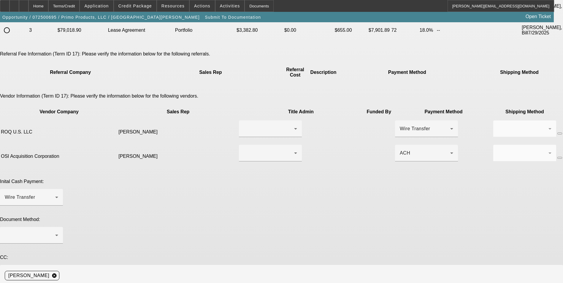
type textarea "This deal was already in docs and PO's/prefunding have been issued. There has b…"
click at [60, 232] on icon at bounding box center [56, 235] width 7 height 7
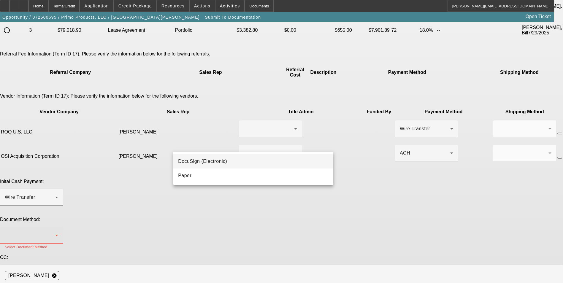
click at [259, 162] on mat-option "DocuSign (Electronic)" at bounding box center [253, 161] width 160 height 14
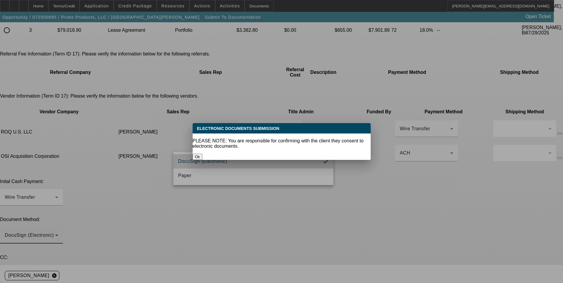
scroll to position [0, 0]
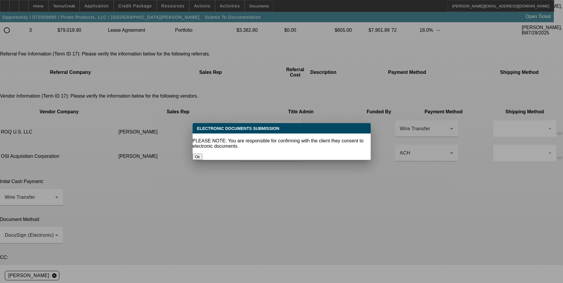
click at [202, 154] on button "Ok" at bounding box center [198, 157] width 10 height 6
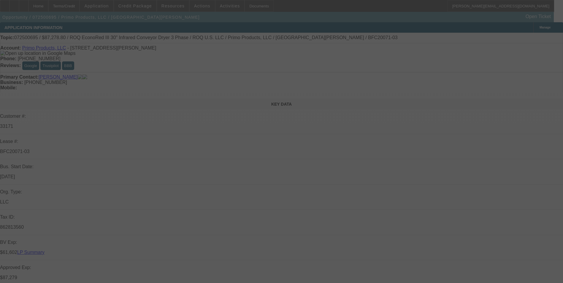
select select "0"
select select "2"
select select "0.1"
select select "4"
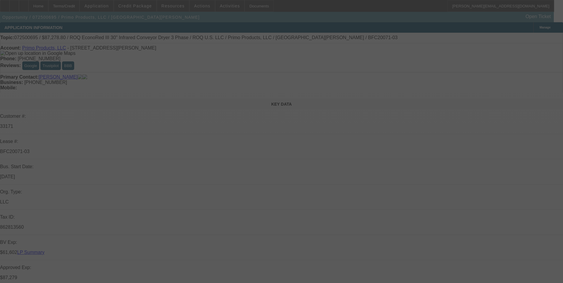
select select "0"
select select "2"
select select "0.1"
select select "4"
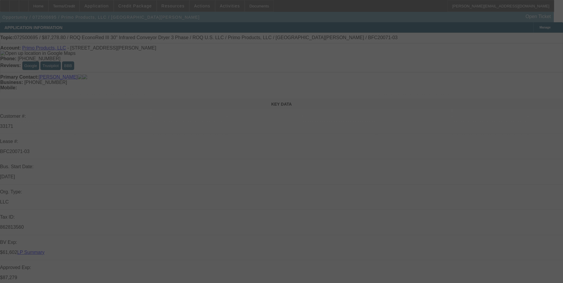
select select "0"
select select "2"
select select "0.1"
select select "4"
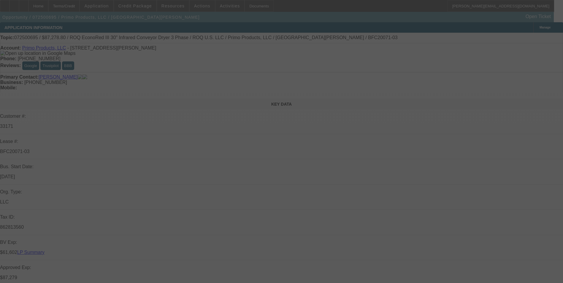
select select "0"
select select "2"
select select "0.1"
select select "4"
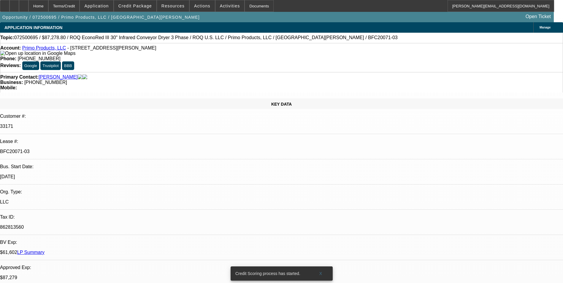
drag, startPoint x: 465, startPoint y: 51, endPoint x: 565, endPoint y: 44, distance: 99.4
click at [134, 6] on span "Credit Package" at bounding box center [135, 6] width 34 height 5
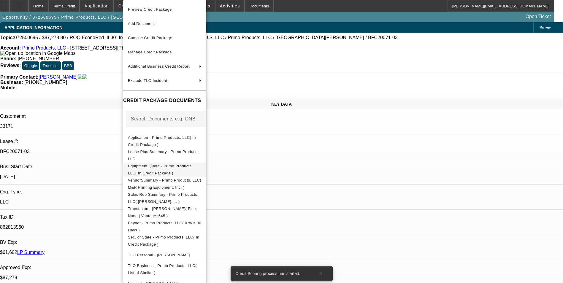
click at [178, 167] on span "Equipment Quote - Primo Products, LLC( In Credit Package )" at bounding box center [160, 170] width 65 height 12
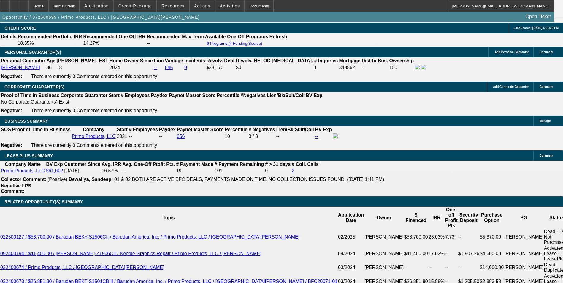
scroll to position [772, 0]
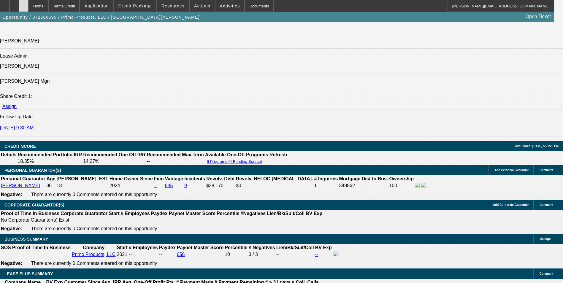
click at [24, 4] on icon at bounding box center [24, 4] width 0 height 0
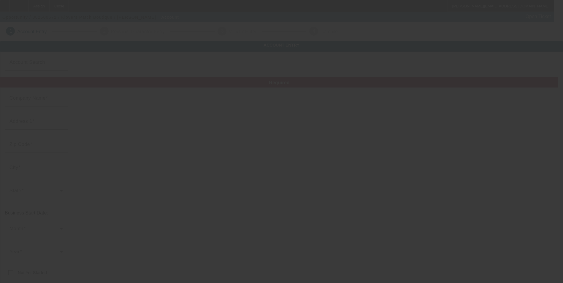
type input "Klovers Patch Boutique"
type input "[STREET_ADDRESS]"
type input "28092"
type input "Lincolnton"
type input "[PHONE_NUMBER]"
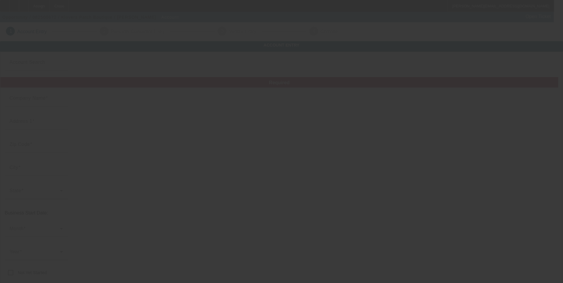
type input "[EMAIL_ADDRESS][DOMAIN_NAME]"
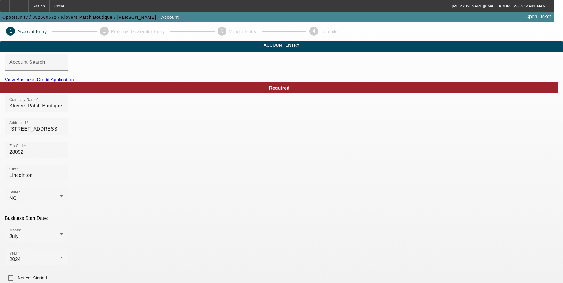
click at [74, 82] on link "View Business Credit Application" at bounding box center [39, 79] width 69 height 5
click at [63, 110] on input "Klovers Patch Boutique" at bounding box center [35, 105] width 53 height 7
type input "Klovers Patch Boutique LLC"
click at [60, 233] on div "July" at bounding box center [34, 236] width 50 height 7
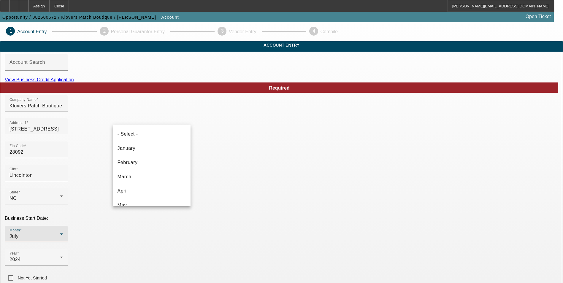
scroll to position [35, 0]
click at [74, 206] on div at bounding box center [281, 141] width 563 height 283
click at [60, 233] on div "July" at bounding box center [34, 236] width 50 height 7
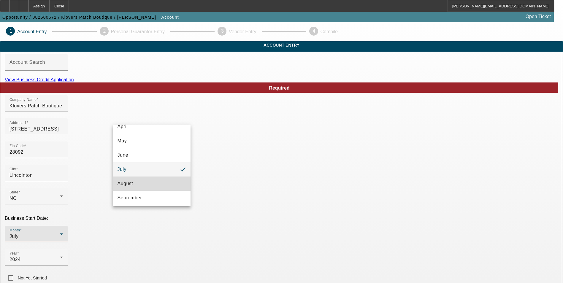
click at [155, 184] on mat-option "August" at bounding box center [152, 184] width 78 height 14
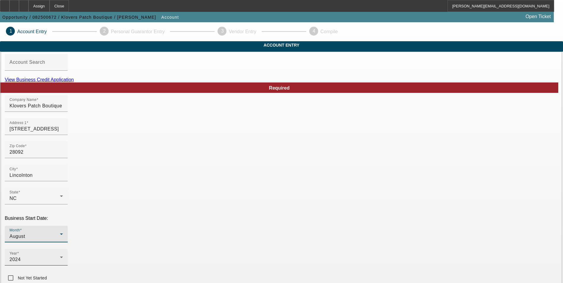
click at [60, 256] on div "2024" at bounding box center [34, 259] width 50 height 7
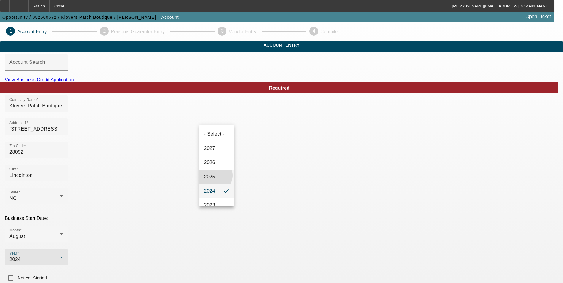
click at [215, 175] on span "2025" at bounding box center [209, 176] width 11 height 7
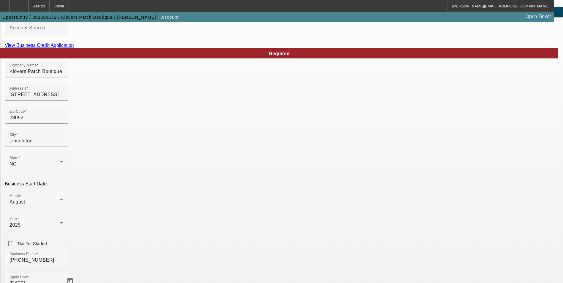
scroll to position [89, 0]
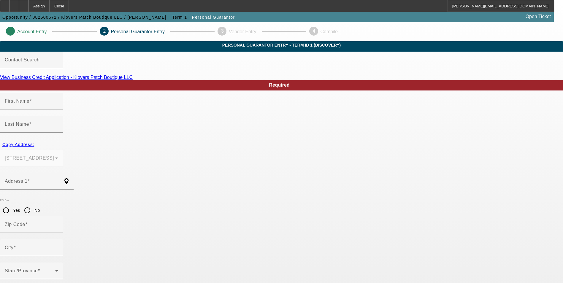
type input "[PERSON_NAME]"
type input "[STREET_ADDRESS]"
radio input "true"
type input "28092"
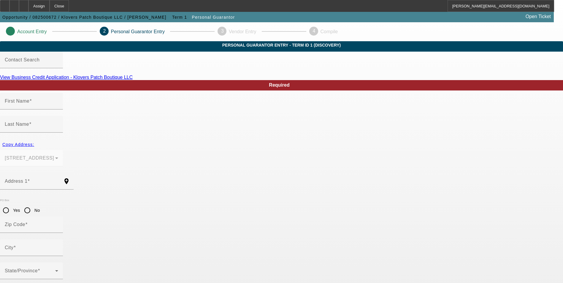
type input "Lincolnton"
type input "100"
type input "227-83-5344"
type input "[EMAIL_ADDRESS][DOMAIN_NAME]"
type input "[PHONE_NUMBER]"
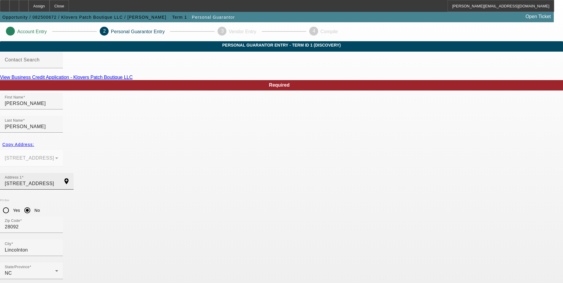
click at [58, 180] on input "[STREET_ADDRESS]" at bounding box center [31, 183] width 53 height 7
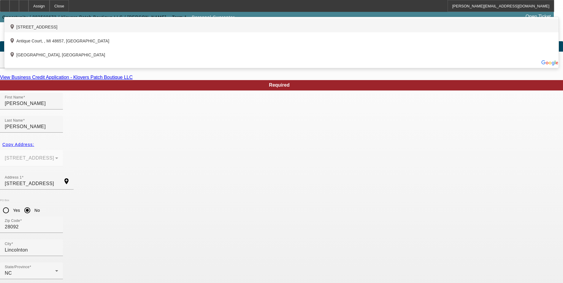
click at [192, 32] on div "add_location [STREET_ADDRESS]" at bounding box center [281, 25] width 554 height 14
type input "[STREET_ADDRESS]"
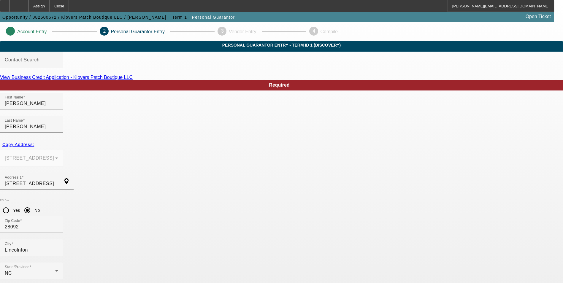
type input "[PHONE_NUMBER]"
drag, startPoint x: 334, startPoint y: 167, endPoint x: 157, endPoint y: 167, distance: 176.6
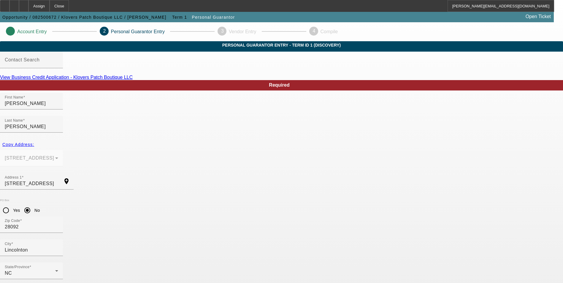
paste input "(828) 270-6079"
type input "(828) 270-6079"
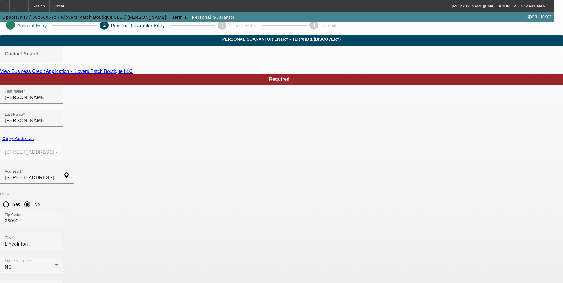
scroll to position [7, 0]
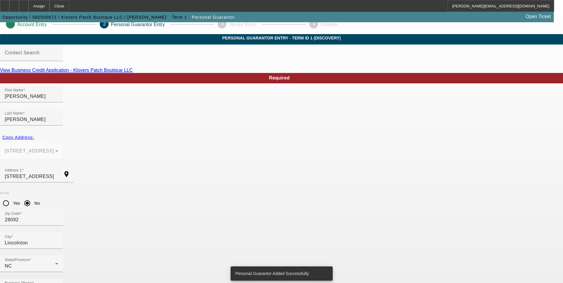
scroll to position [0, 0]
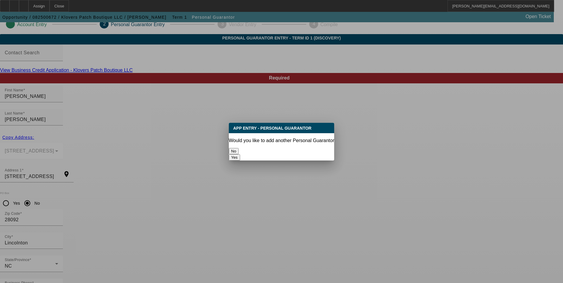
click at [239, 148] on button "No" at bounding box center [234, 151] width 10 height 6
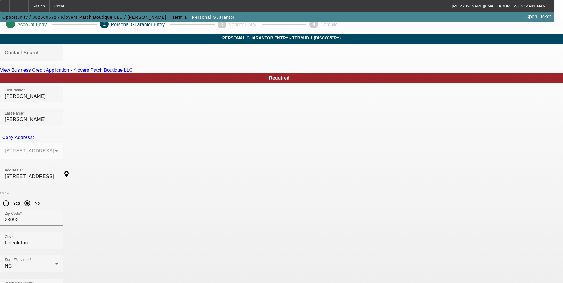
scroll to position [7, 0]
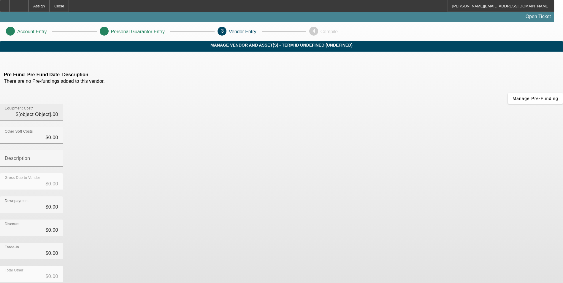
type input "$10,000.00"
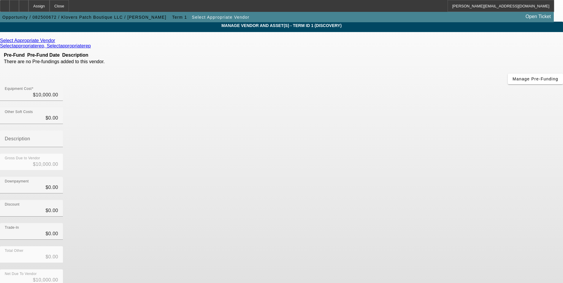
scroll to position [20, 0]
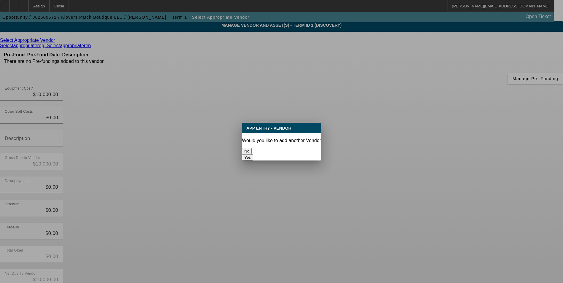
scroll to position [0, 0]
click at [252, 148] on button "No" at bounding box center [247, 151] width 10 height 6
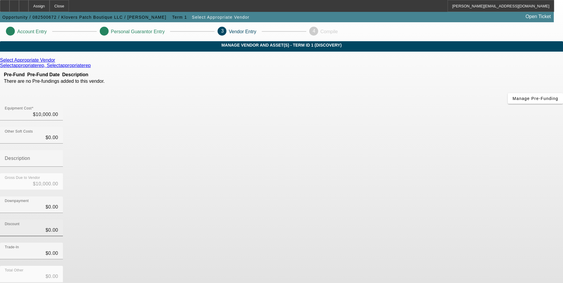
scroll to position [20, 0]
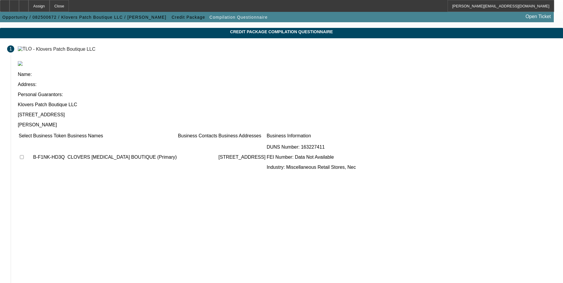
scroll to position [24, 0]
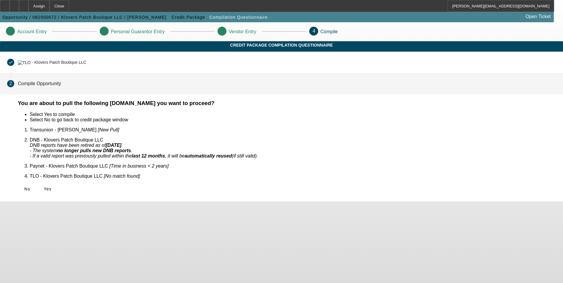
scroll to position [0, 0]
click at [52, 187] on span "Yes" at bounding box center [48, 189] width 8 height 5
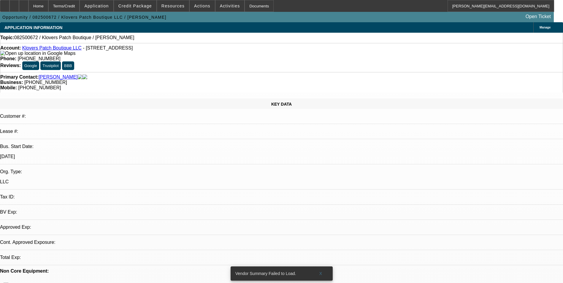
select select "0"
select select "2"
select select "0.1"
select select "4"
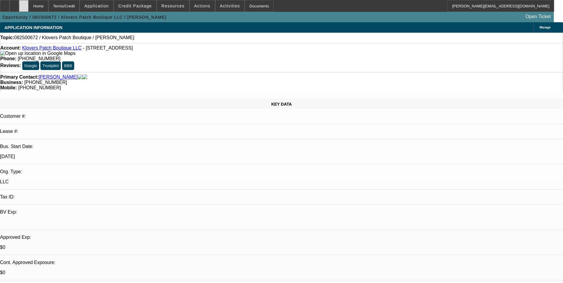
click at [24, 4] on icon at bounding box center [24, 4] width 0 height 0
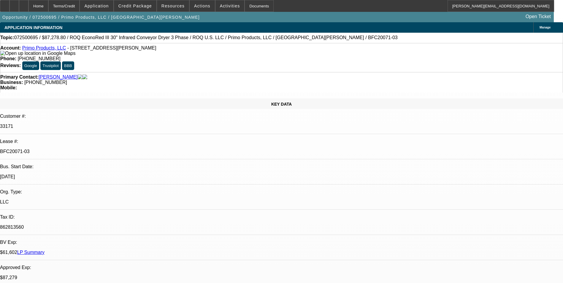
select select "0"
select select "2"
select select "0.1"
select select "0"
select select "2"
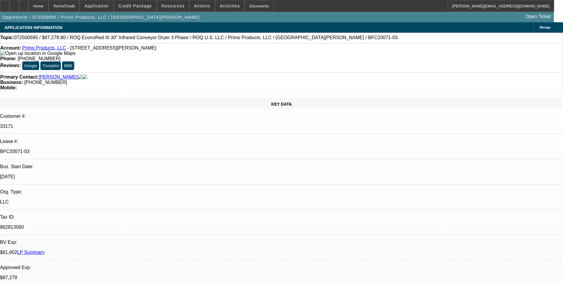
select select "0.1"
select select "0"
select select "2"
select select "0.1"
select select "0"
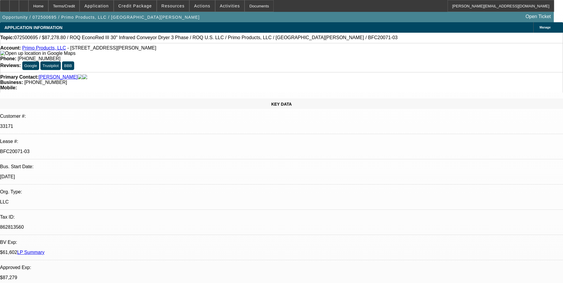
select select "2"
select select "0.1"
select select "1"
select select "2"
select select "4"
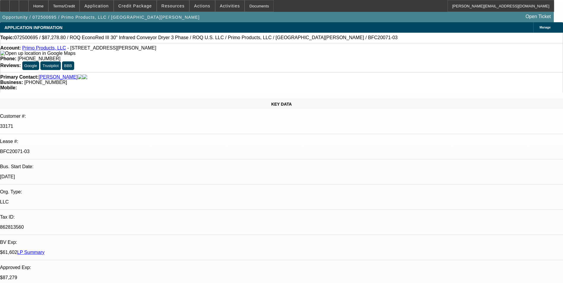
select select "1"
select select "2"
select select "4"
select select "1"
select select "2"
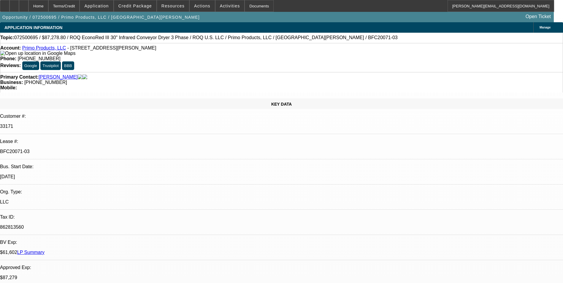
select select "4"
select select "1"
select select "2"
select select "4"
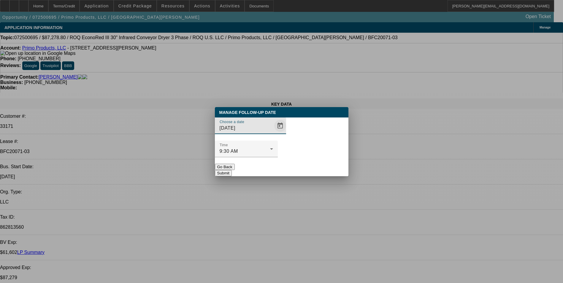
click at [273, 133] on span "Open calendar" at bounding box center [280, 126] width 14 height 14
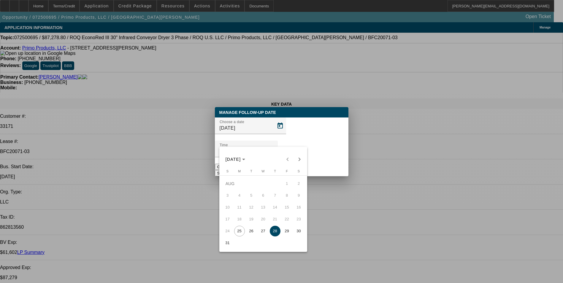
click at [252, 233] on span "26" at bounding box center [251, 231] width 11 height 11
type input "8/26/2025"
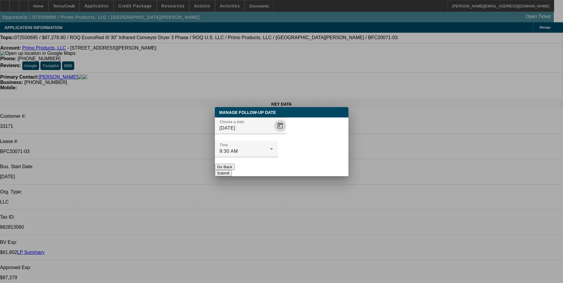
click at [232, 170] on button "Submit" at bounding box center [223, 173] width 17 height 6
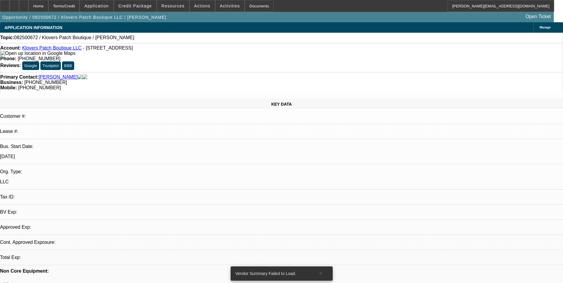
select select "0"
select select "2"
select select "0.1"
select select "1"
select select "2"
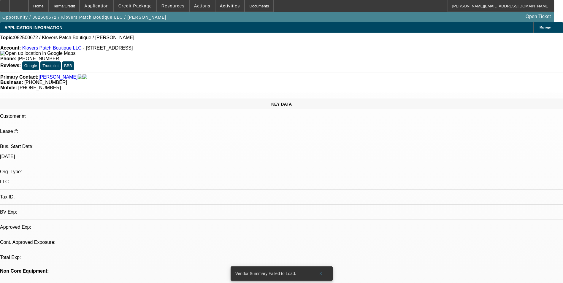
select select "4"
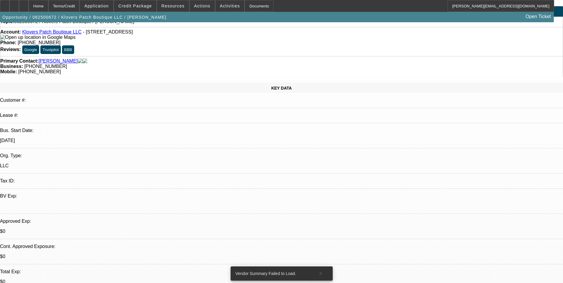
scroll to position [89, 0]
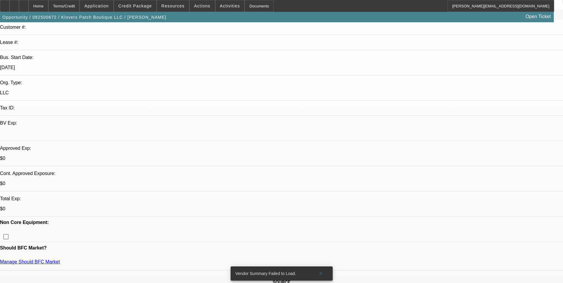
click at [24, 4] on icon at bounding box center [24, 4] width 0 height 0
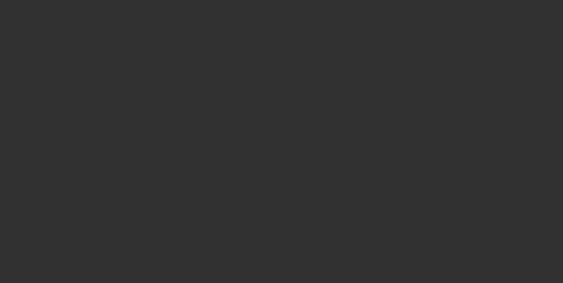
select select "0"
select select "2"
select select "0.1"
select select "4"
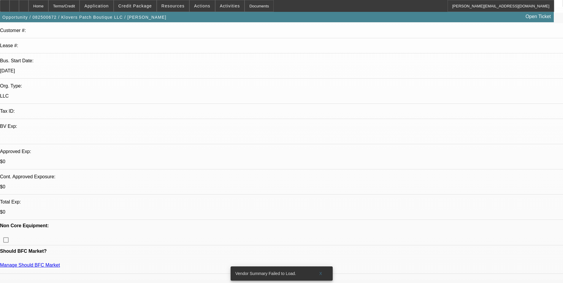
scroll to position [89, 0]
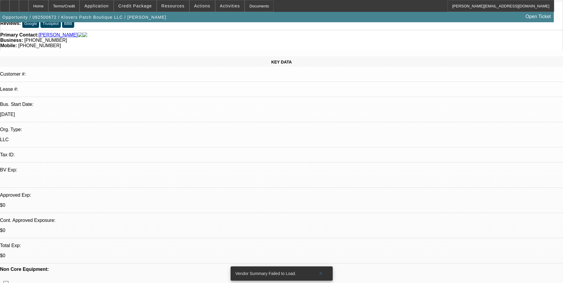
scroll to position [0, 0]
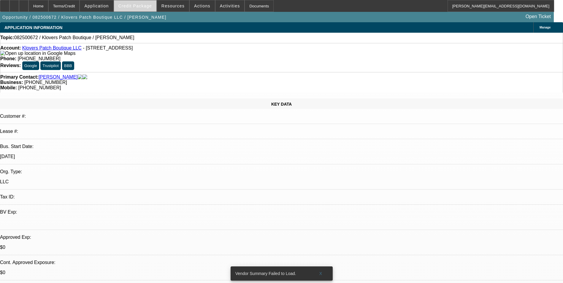
click at [147, 5] on span "Credit Package" at bounding box center [135, 6] width 34 height 5
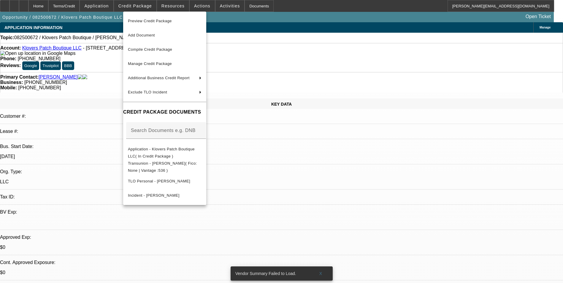
click at [321, 176] on div at bounding box center [281, 141] width 563 height 283
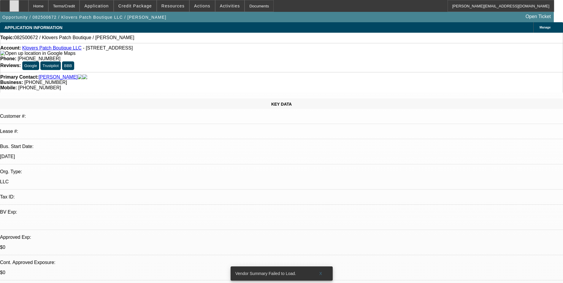
click at [14, 4] on icon at bounding box center [14, 4] width 0 height 0
click at [150, 6] on span "Credit Package" at bounding box center [135, 6] width 34 height 5
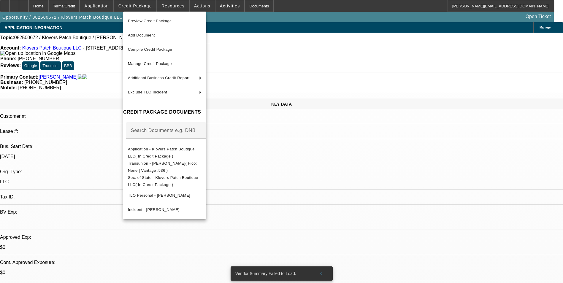
drag, startPoint x: 312, startPoint y: 176, endPoint x: 317, endPoint y: 158, distance: 18.5
click at [313, 175] on div at bounding box center [281, 141] width 563 height 283
